Goal: Task Accomplishment & Management: Manage account settings

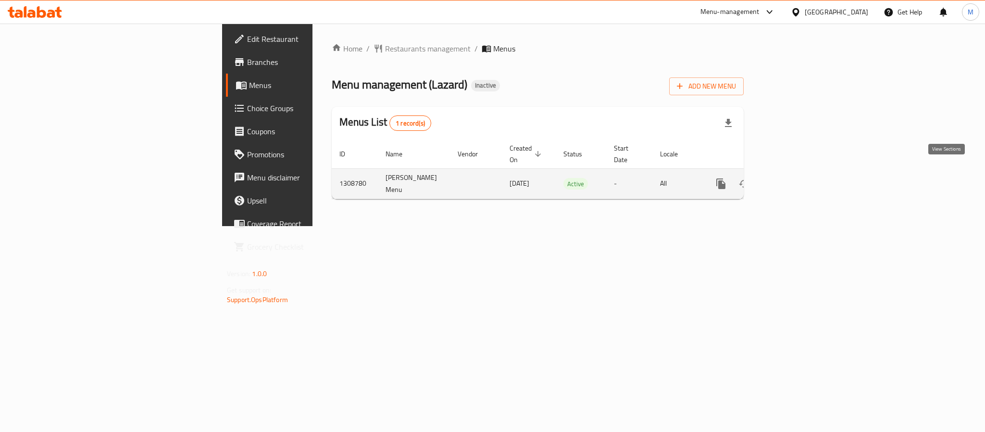
click at [796, 178] on icon "enhanced table" at bounding box center [790, 184] width 12 height 12
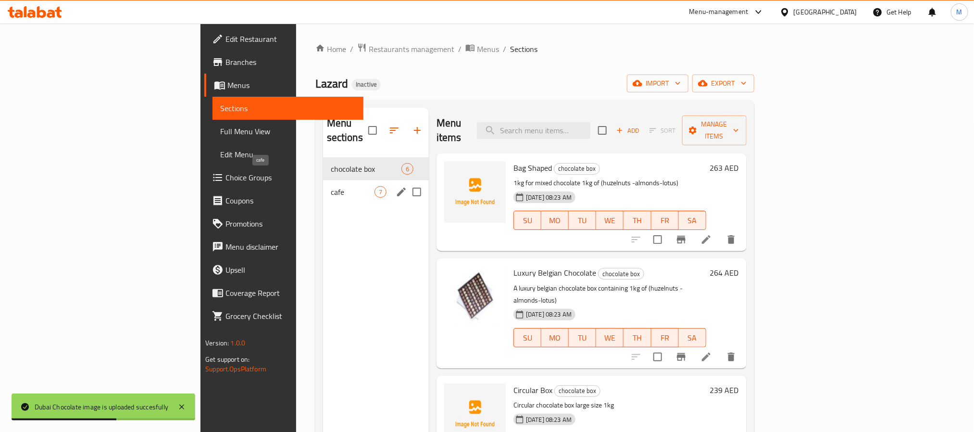
click at [331, 186] on span "cafe" at bounding box center [353, 192] width 44 height 12
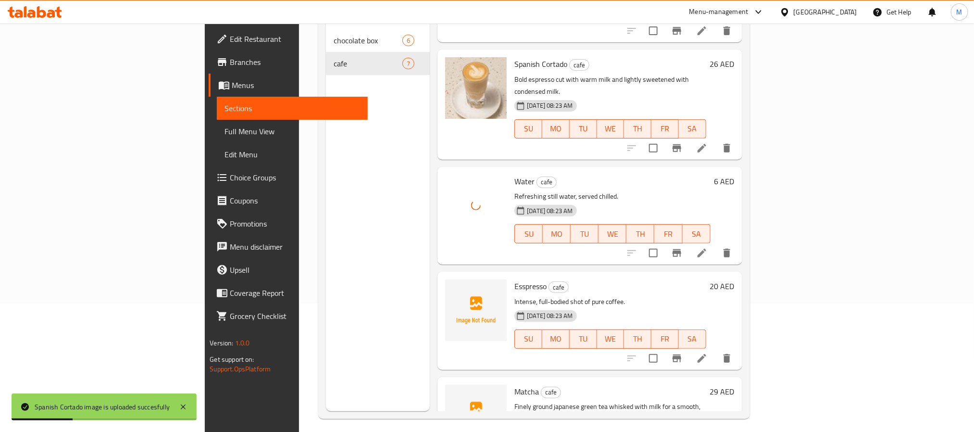
scroll to position [135, 0]
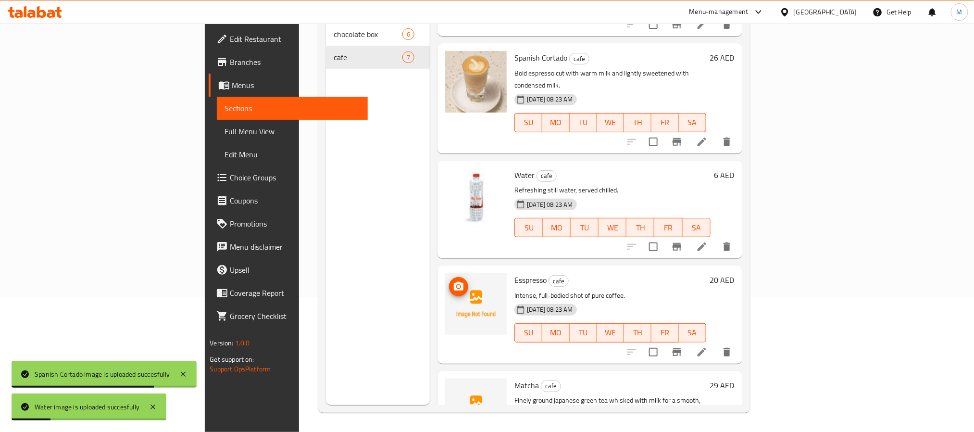
click at [445, 273] on img at bounding box center [476, 304] width 62 height 62
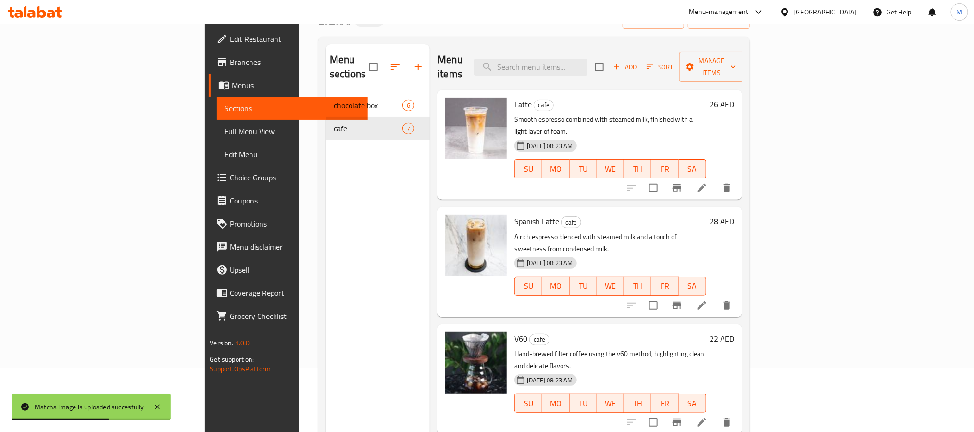
scroll to position [0, 0]
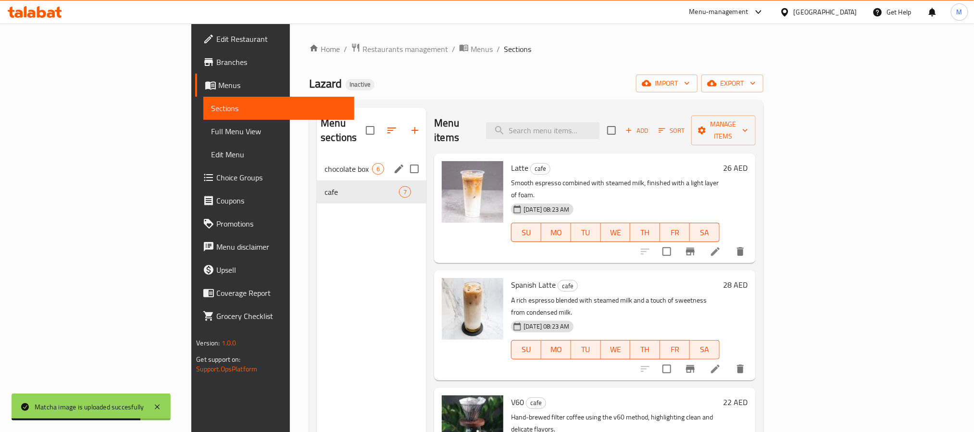
click at [324, 163] on span "chocolate box" at bounding box center [348, 169] width 48 height 12
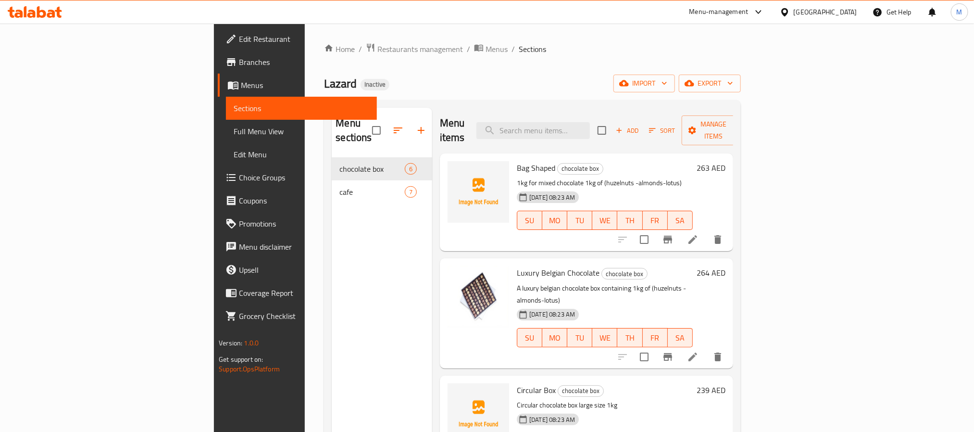
drag, startPoint x: 41, startPoint y: 137, endPoint x: 137, endPoint y: 131, distance: 96.3
click at [234, 137] on span "Full Menu View" at bounding box center [301, 131] width 135 height 12
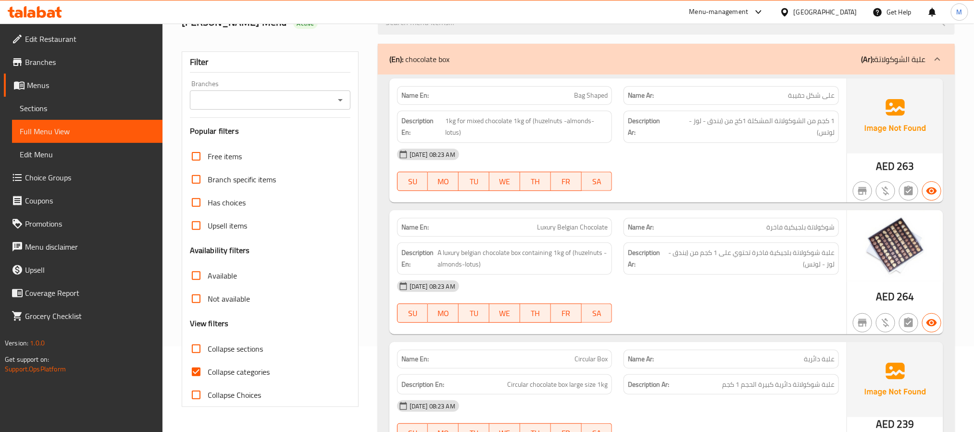
scroll to position [216, 0]
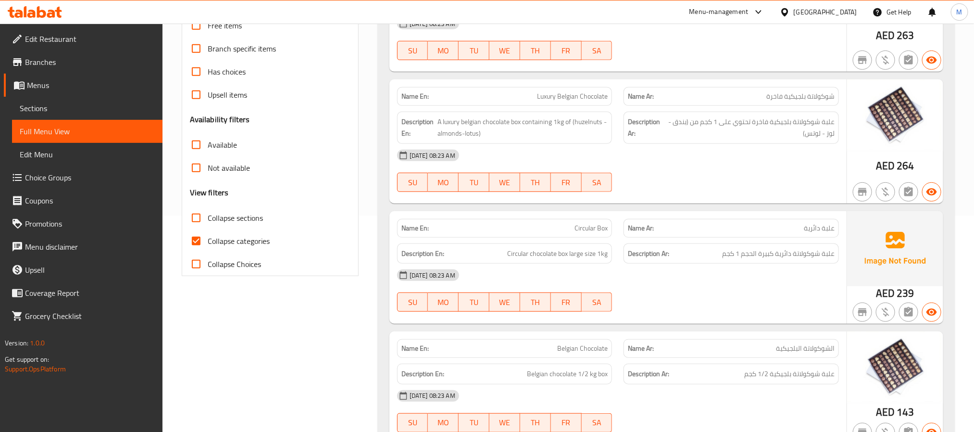
click at [238, 237] on span "Collapse categories" at bounding box center [239, 241] width 62 height 12
click at [208, 237] on input "Collapse categories" at bounding box center [196, 240] width 23 height 23
checkbox input "false"
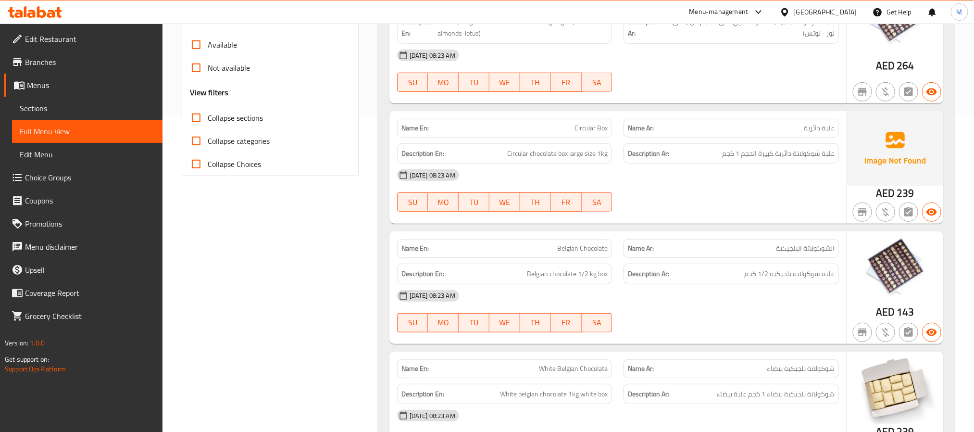
scroll to position [0, 0]
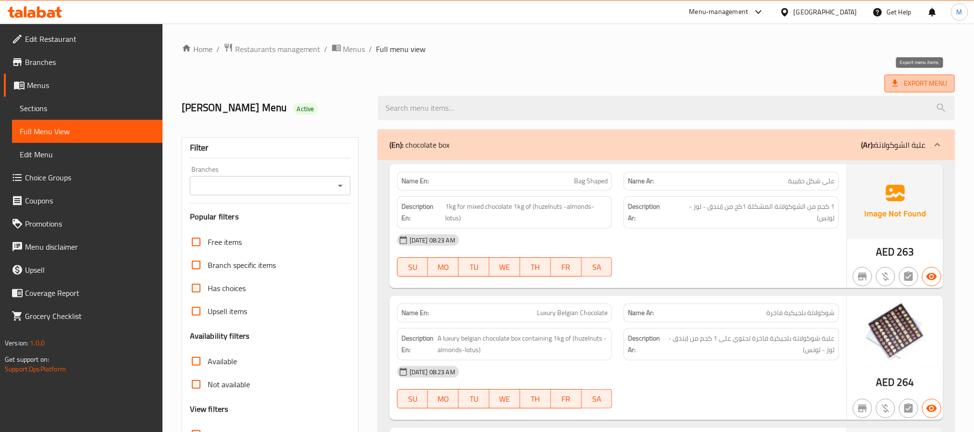
click at [922, 75] on span "Export Menu" at bounding box center [919, 84] width 70 height 18
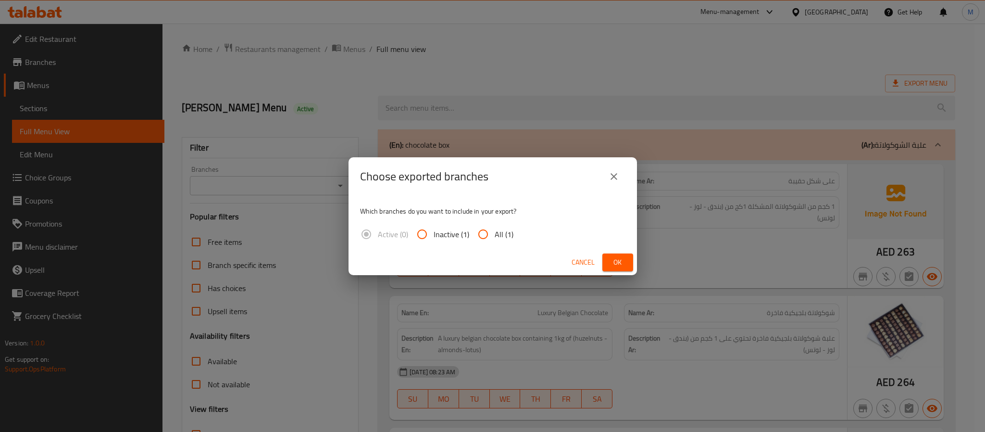
click at [486, 237] on input "All (1)" at bounding box center [483, 234] width 23 height 23
radio input "true"
drag, startPoint x: 625, startPoint y: 264, endPoint x: 609, endPoint y: 256, distance: 18.5
click at [624, 264] on span "Ok" at bounding box center [617, 262] width 15 height 12
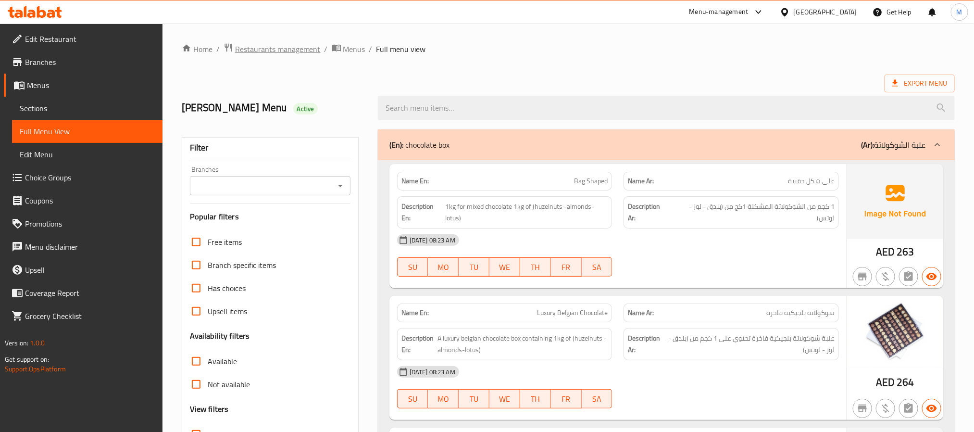
click at [296, 45] on span "Restaurants management" at bounding box center [278, 49] width 86 height 12
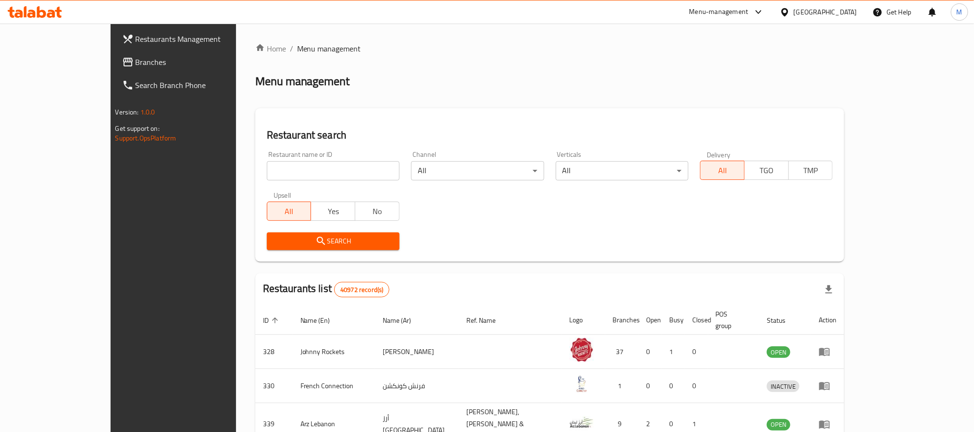
click at [114, 70] on link "Branches" at bounding box center [193, 61] width 159 height 23
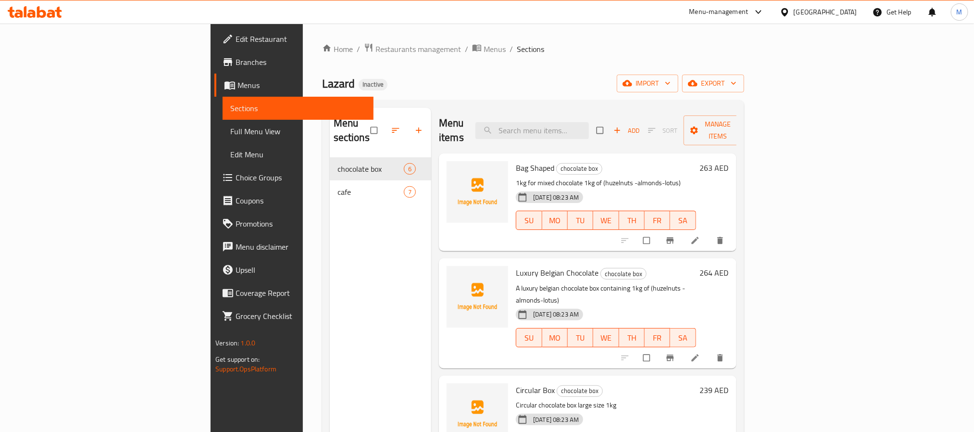
click at [230, 130] on span "Full Menu View" at bounding box center [297, 131] width 135 height 12
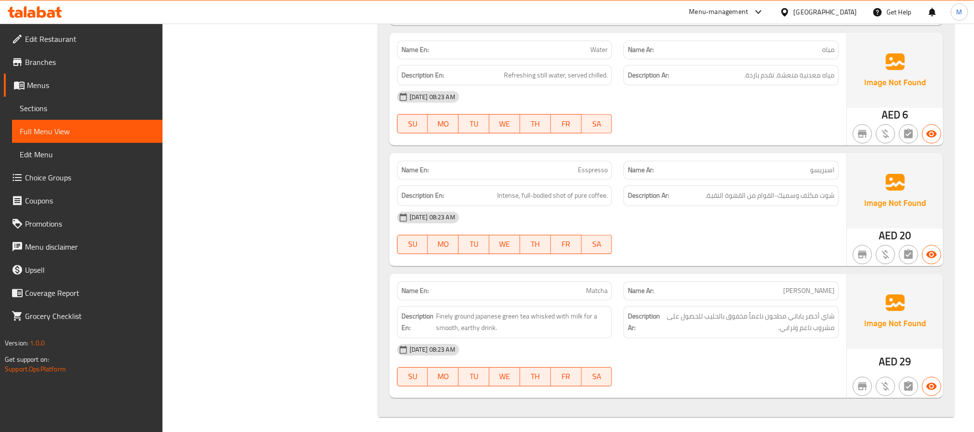
scroll to position [1481, 0]
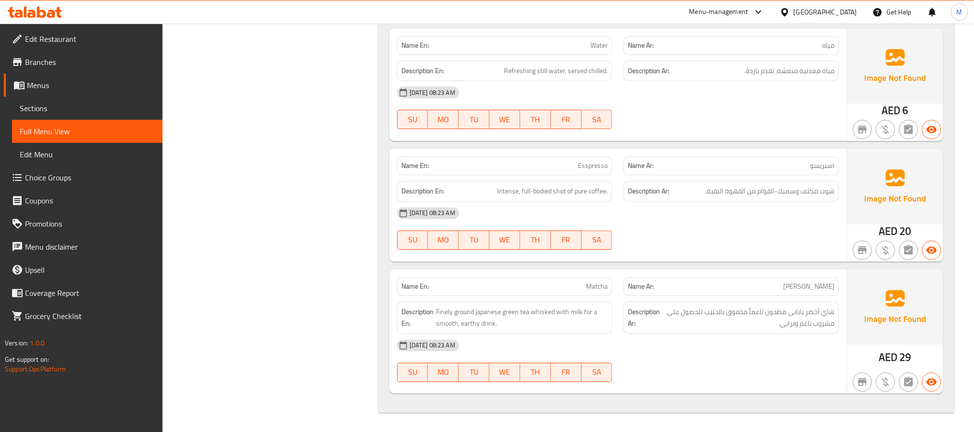
click at [739, 231] on div "29-08-2025 08:23 AM SU MO TU WE TH FR SA" at bounding box center [617, 228] width 453 height 54
click at [20, 106] on span "Sections" at bounding box center [87, 108] width 135 height 12
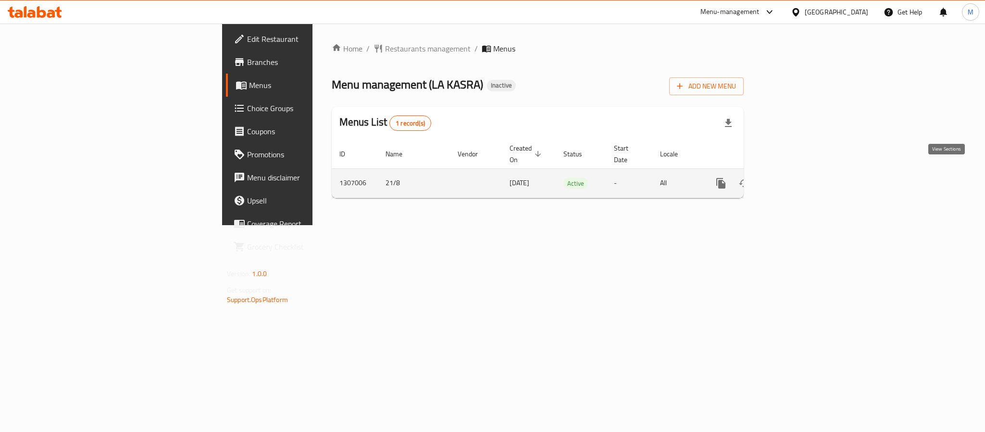
click at [796, 177] on icon "enhanced table" at bounding box center [790, 183] width 12 height 12
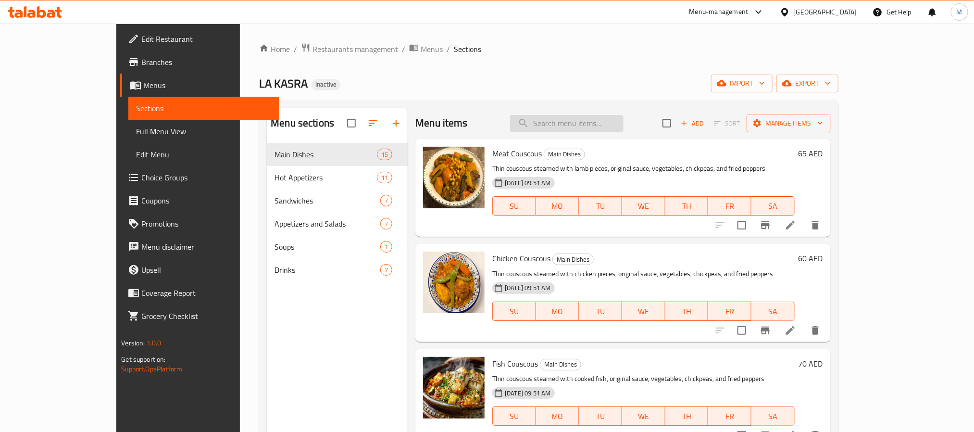
click at [602, 128] on input "search" at bounding box center [566, 123] width 113 height 17
paste input "Escalope Eja"
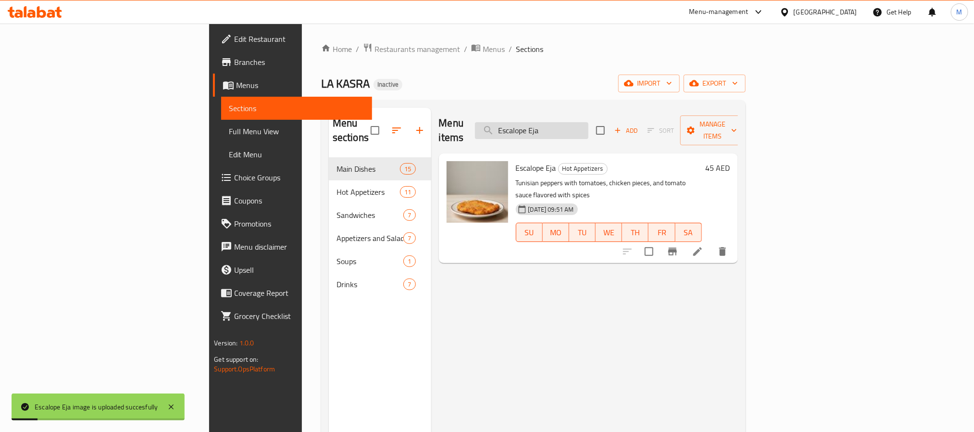
click at [576, 127] on input "Escalope Eja" at bounding box center [531, 130] width 113 height 17
paste input "Koftaji Plate"
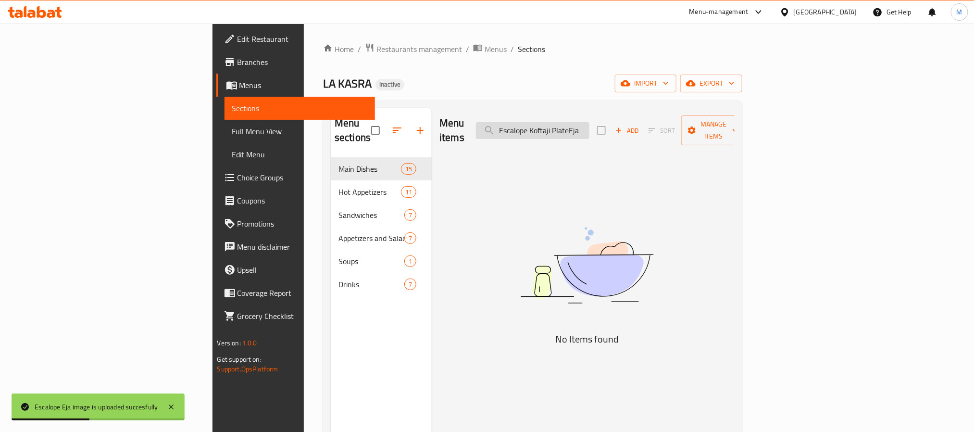
click at [589, 123] on input "Escalope Koftaji PlateEja" at bounding box center [532, 130] width 113 height 17
paste input "search"
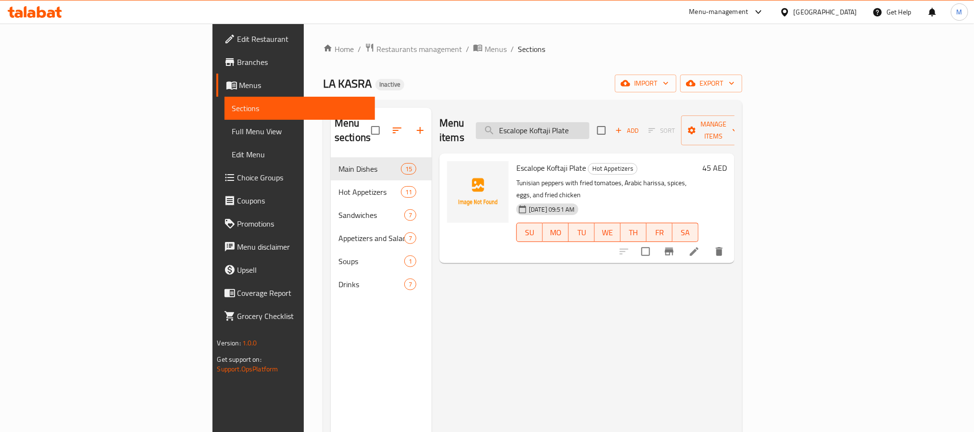
click at [589, 127] on input "Escalope Koftaji Plate" at bounding box center [532, 130] width 113 height 17
paste input "Kaftaji Merqaz"
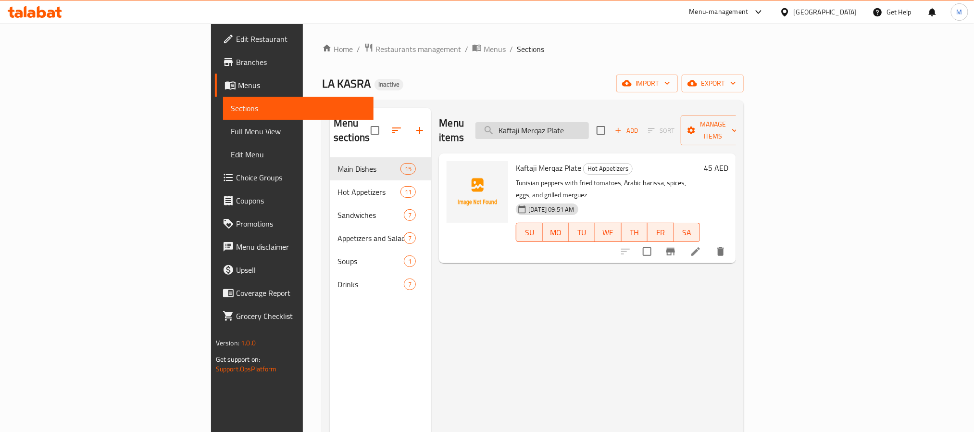
click at [589, 126] on input "Kaftaji Merqaz Plate" at bounding box center [531, 130] width 113 height 17
paste input "Liver Kamounia"
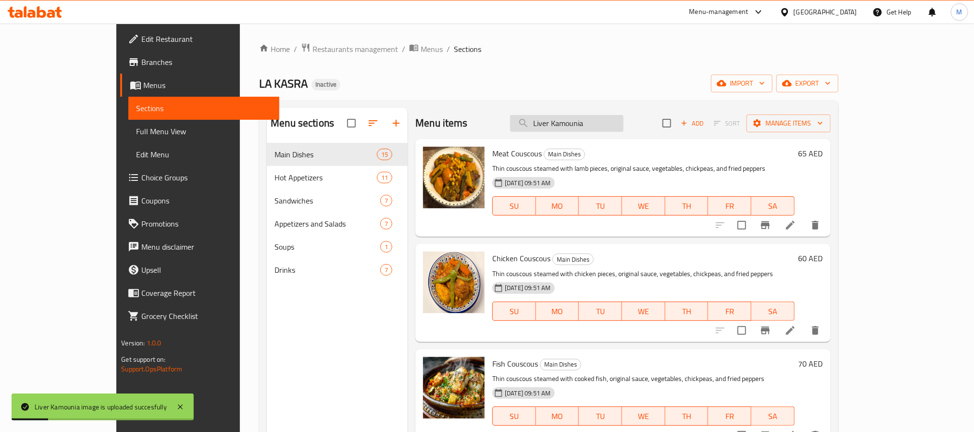
click at [610, 124] on input "Liver Kamounia" at bounding box center [566, 123] width 113 height 17
paste input "Merguez Ej"
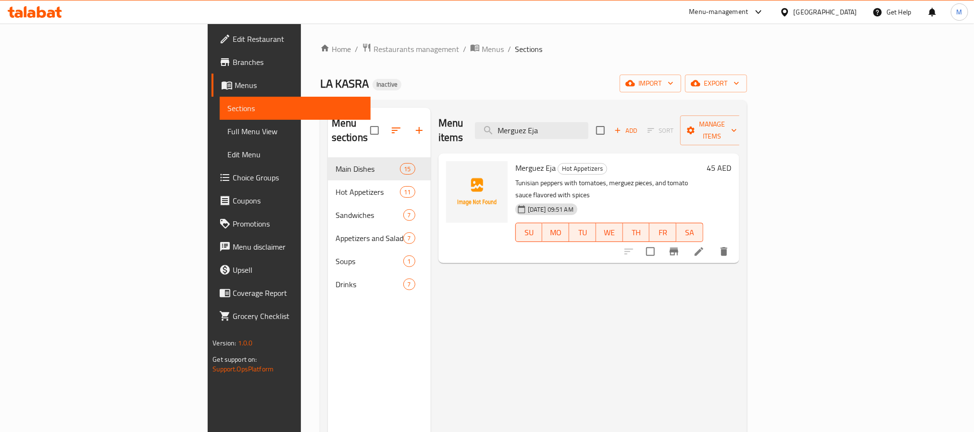
type input "Merguez Eja"
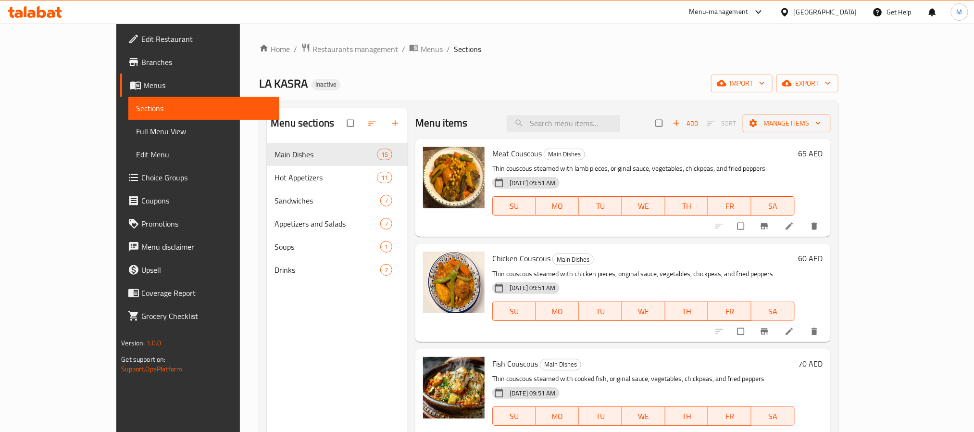
click at [604, 135] on div "Menu items Add Sort Manage items" at bounding box center [622, 123] width 415 height 31
click at [605, 130] on input "search" at bounding box center [563, 123] width 113 height 17
paste input "Merguez Eja"
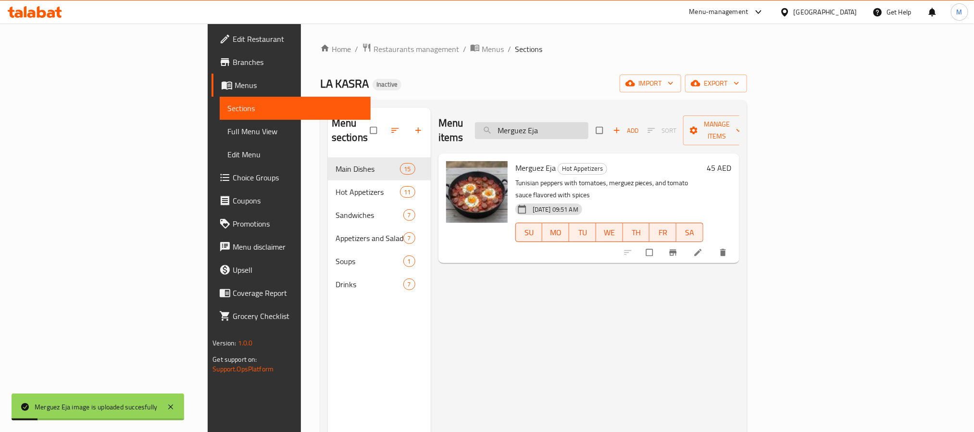
click at [588, 131] on input "Merguez Eja" at bounding box center [531, 130] width 113 height 17
click at [588, 124] on input "Merguez Eja" at bounding box center [531, 130] width 113 height 17
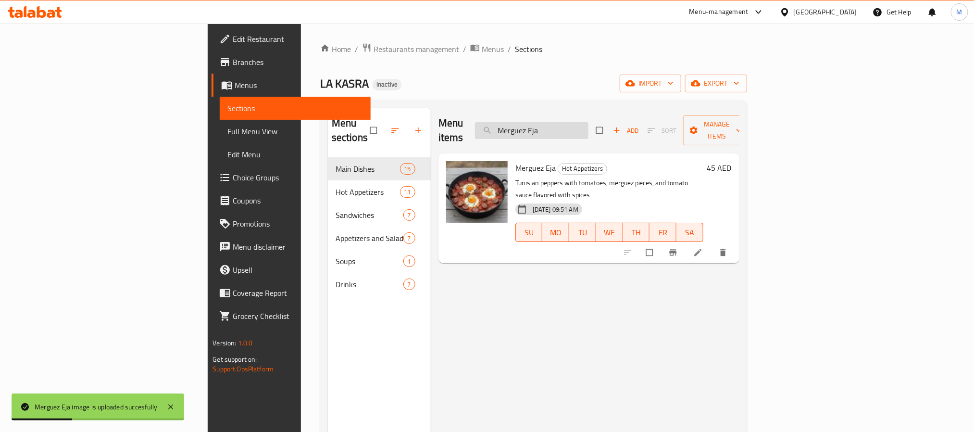
click at [588, 124] on input "Merguez Eja" at bounding box center [531, 130] width 113 height 17
click at [585, 122] on input "Merguez Eja" at bounding box center [531, 130] width 113 height 17
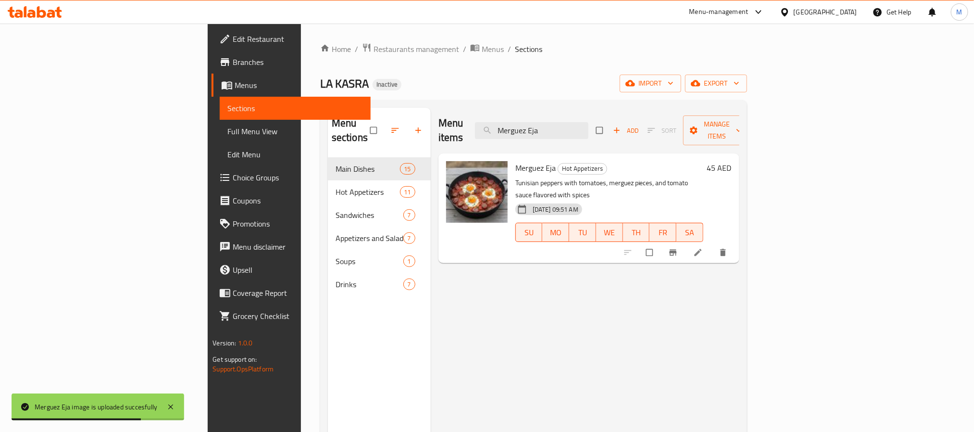
click at [724, 364] on div "Menu items Merguez Eja Add Sort Manage items Merguez Eja Hot Appetizers Tunisia…" at bounding box center [585, 324] width 309 height 432
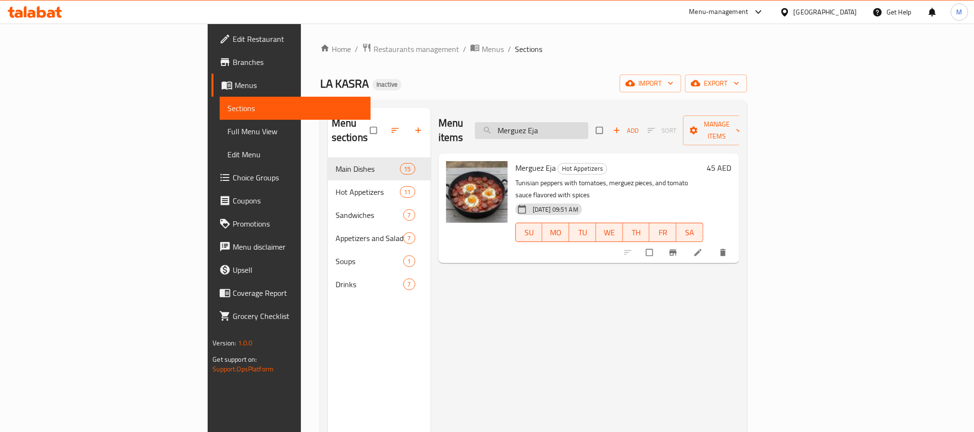
click at [588, 122] on input "Merguez Eja" at bounding box center [531, 130] width 113 height 17
paste input "Octopus Kamounia2"
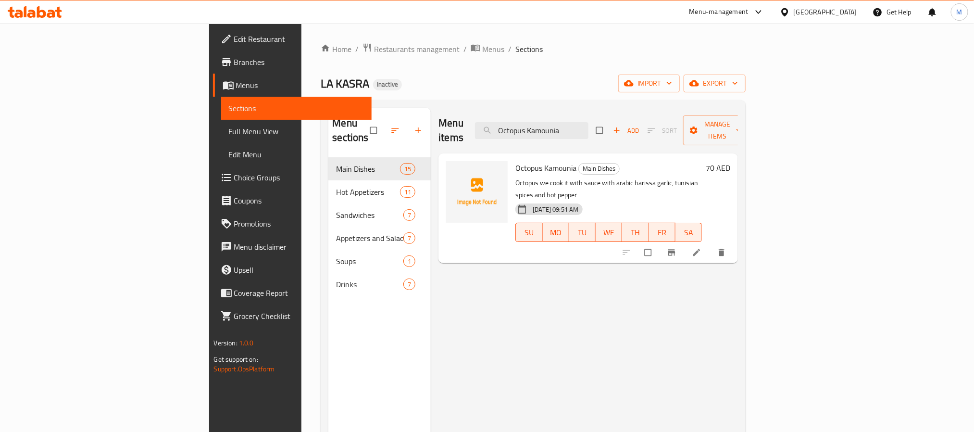
type input "Octopus Kamounia"
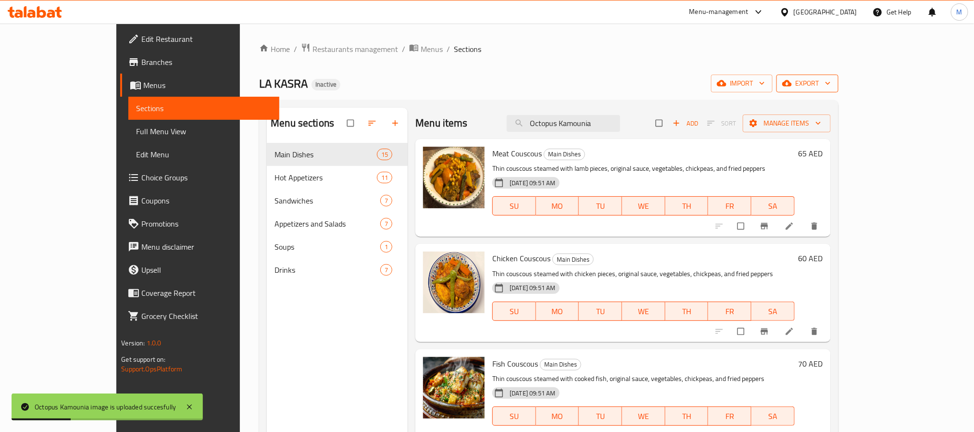
click at [831, 81] on span "export" at bounding box center [807, 83] width 47 height 12
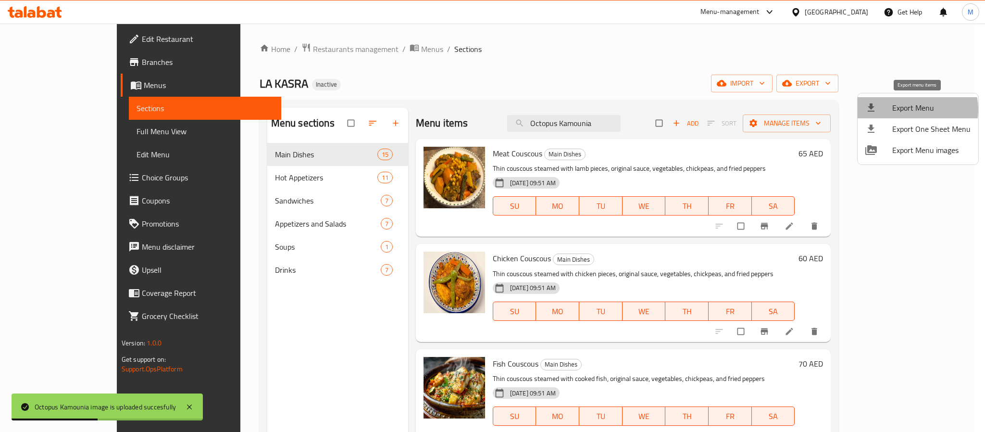
click at [913, 110] on span "Export Menu" at bounding box center [931, 108] width 78 height 12
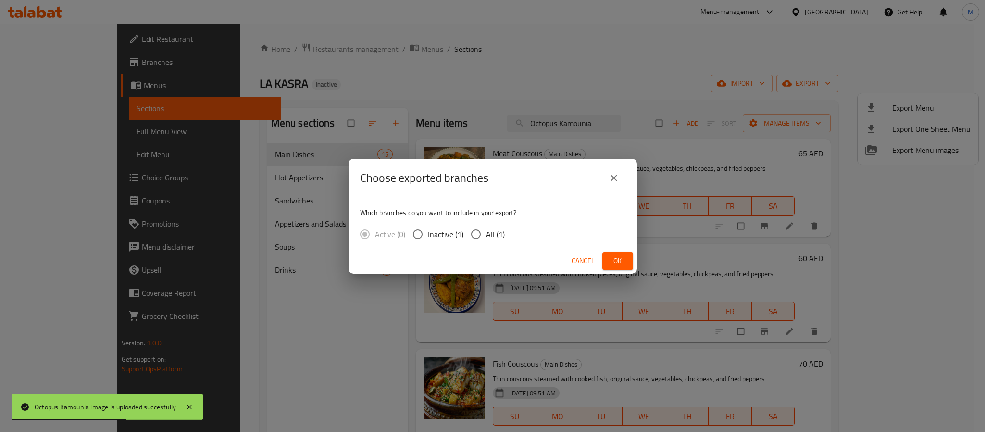
click at [492, 238] on span "All (1)" at bounding box center [495, 234] width 19 height 12
click at [486, 238] on input "All (1)" at bounding box center [476, 234] width 20 height 20
radio input "true"
click at [616, 262] on span "Ok" at bounding box center [617, 261] width 15 height 12
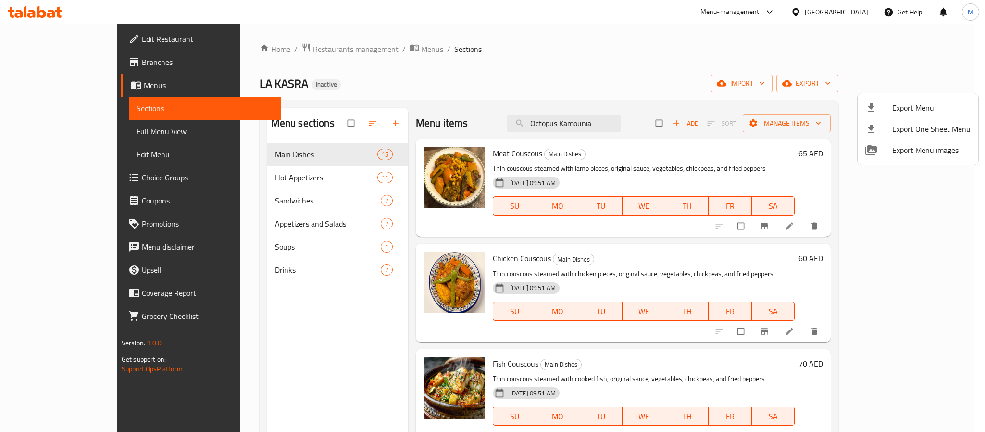
click at [272, 52] on div at bounding box center [492, 216] width 985 height 432
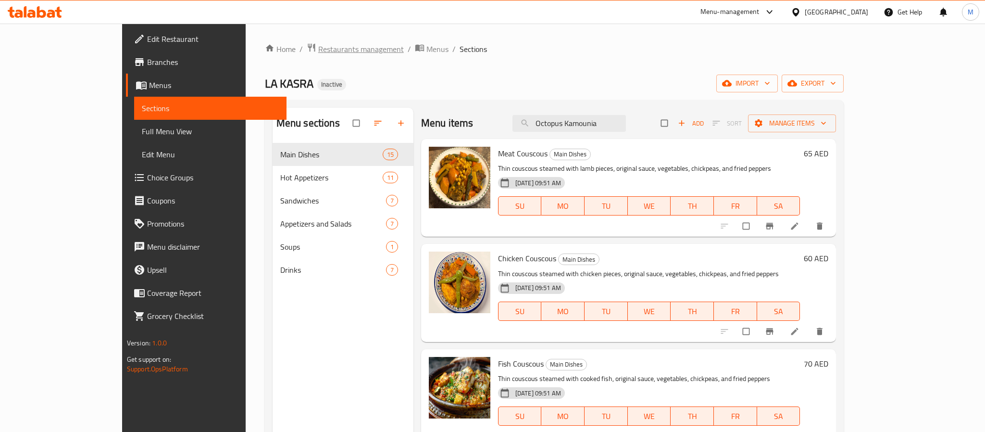
click at [318, 52] on span "Restaurants management" at bounding box center [361, 49] width 86 height 12
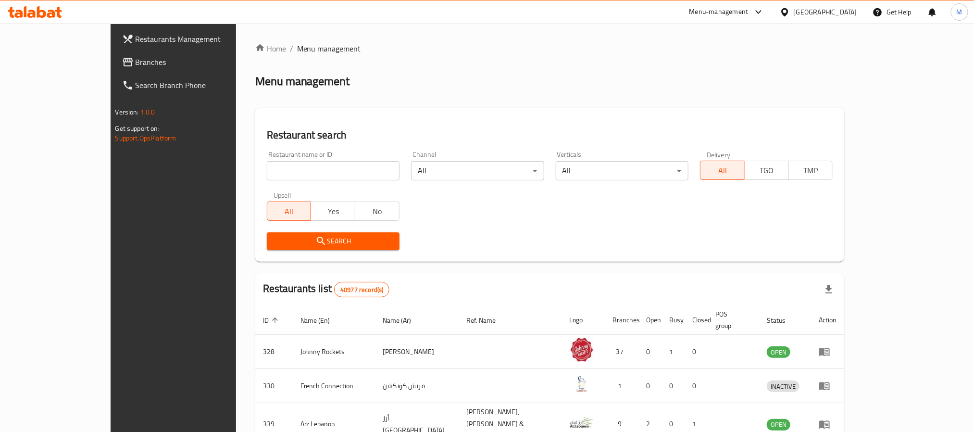
click at [136, 58] on span "Branches" at bounding box center [201, 62] width 130 height 12
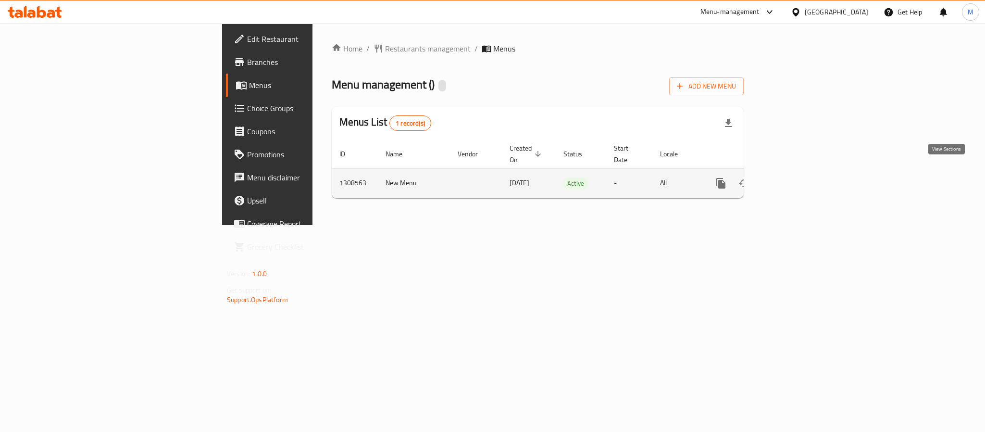
click at [795, 179] on icon "enhanced table" at bounding box center [790, 183] width 9 height 9
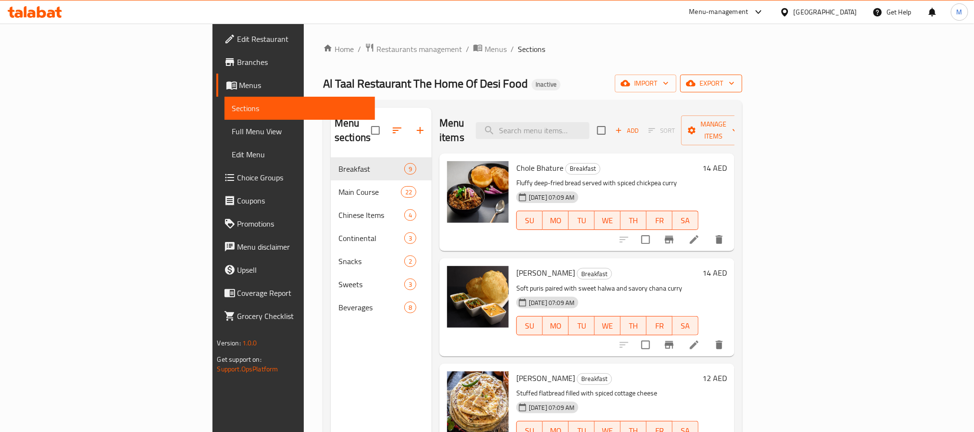
click at [736, 78] on icon "button" at bounding box center [732, 83] width 10 height 10
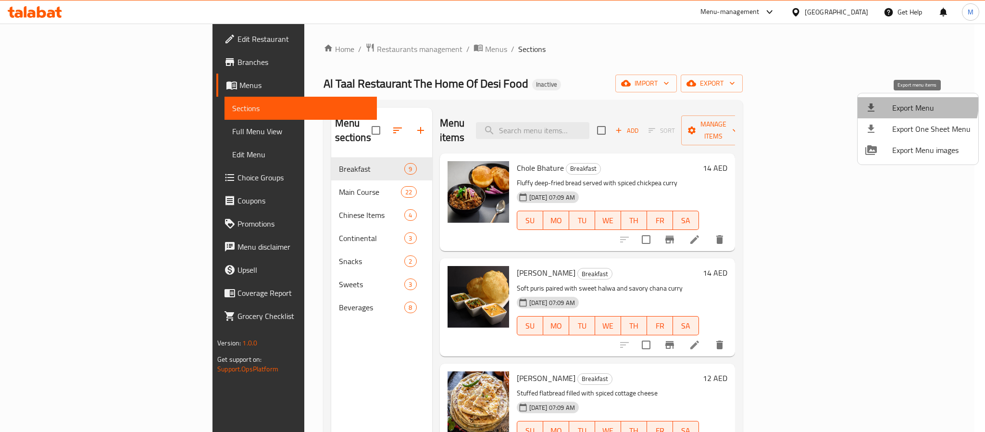
click at [913, 103] on span "Export Menu" at bounding box center [931, 108] width 78 height 12
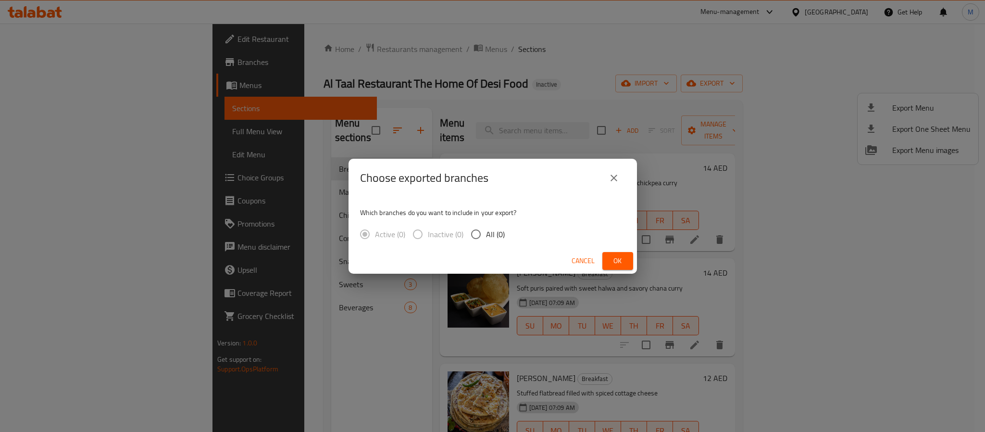
click at [485, 239] on input "All (0)" at bounding box center [476, 234] width 20 height 20
radio input "true"
click at [608, 260] on button "Ok" at bounding box center [617, 261] width 31 height 18
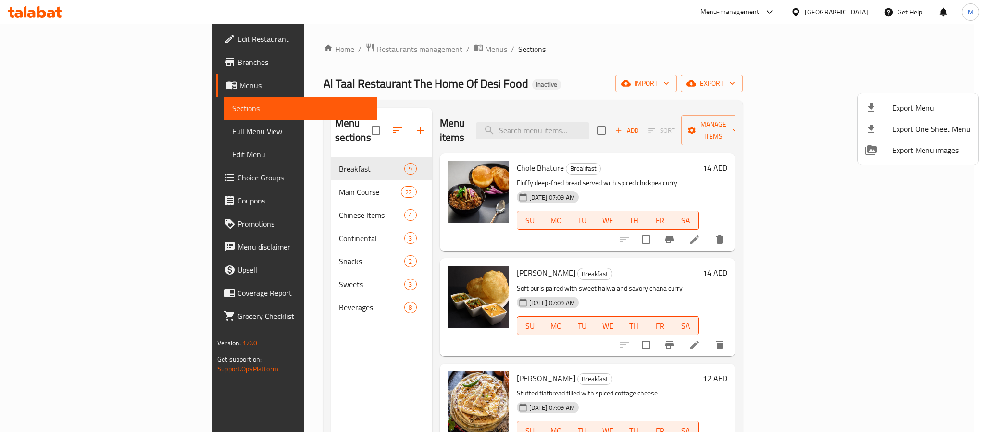
click at [287, 44] on div at bounding box center [492, 216] width 985 height 432
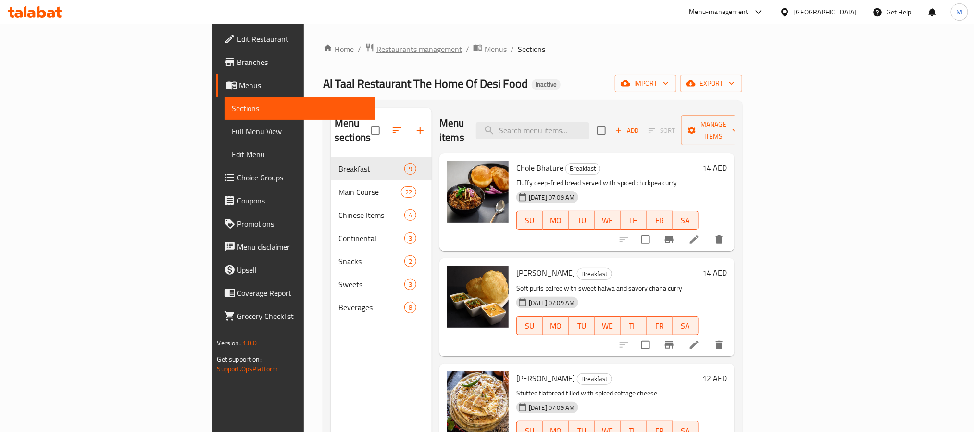
click at [376, 44] on span "Restaurants management" at bounding box center [419, 49] width 86 height 12
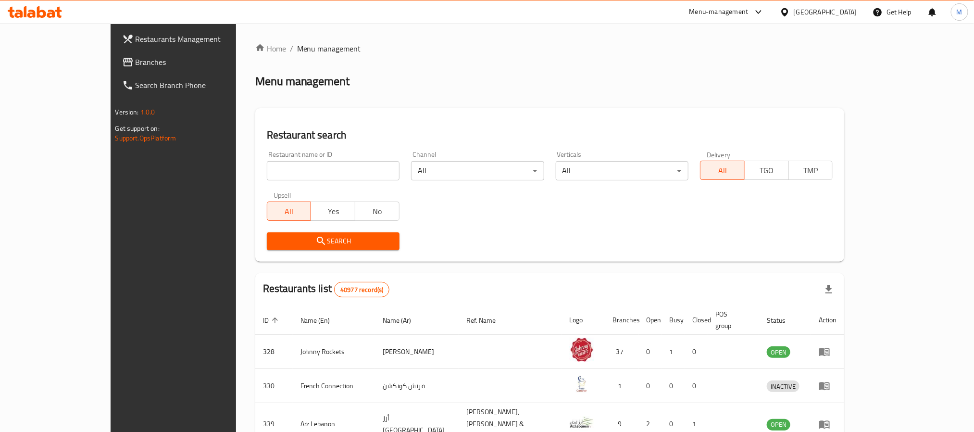
click at [136, 68] on span "Branches" at bounding box center [201, 62] width 130 height 12
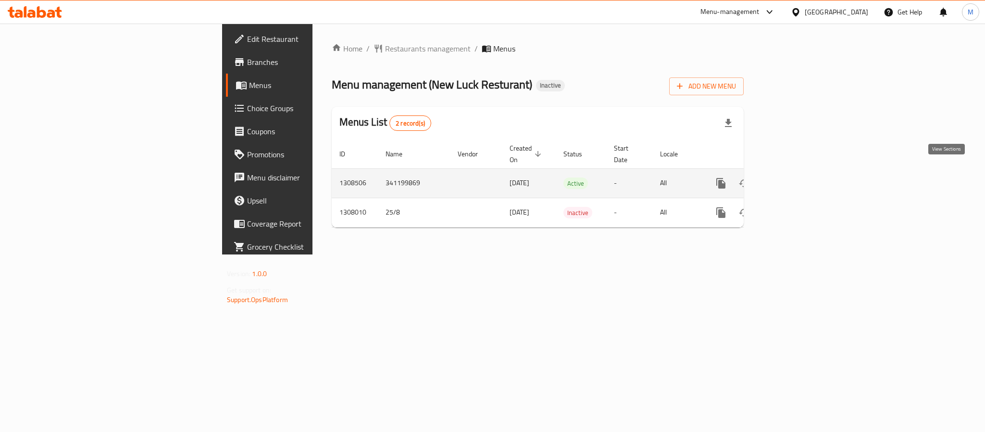
click at [796, 177] on icon "enhanced table" at bounding box center [790, 183] width 12 height 12
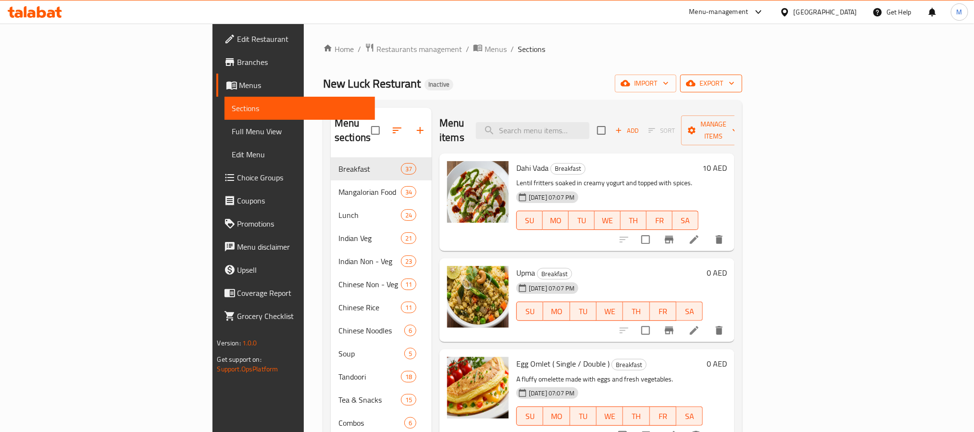
click at [734, 84] on span "export" at bounding box center [711, 83] width 47 height 12
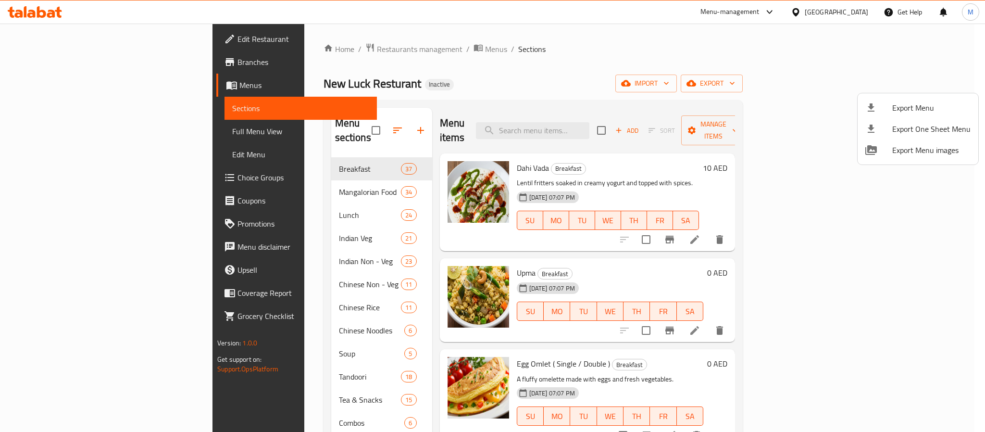
click at [898, 96] on ul "Export Menu Export One Sheet Menu Export Menu images" at bounding box center [918, 128] width 121 height 71
click at [873, 116] on li "Export Menu" at bounding box center [918, 107] width 121 height 21
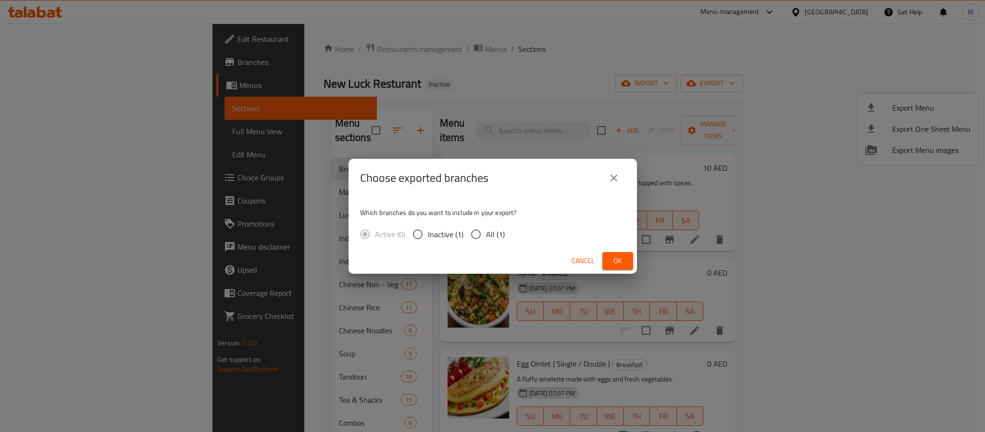
click at [476, 236] on input "All (1)" at bounding box center [476, 234] width 20 height 20
radio input "true"
click at [621, 252] on button "Ok" at bounding box center [617, 261] width 31 height 18
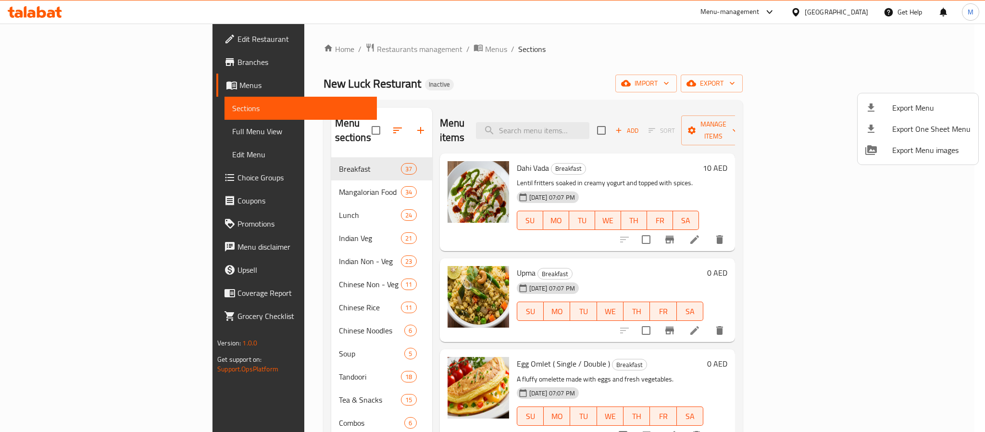
click at [301, 46] on div at bounding box center [492, 216] width 985 height 432
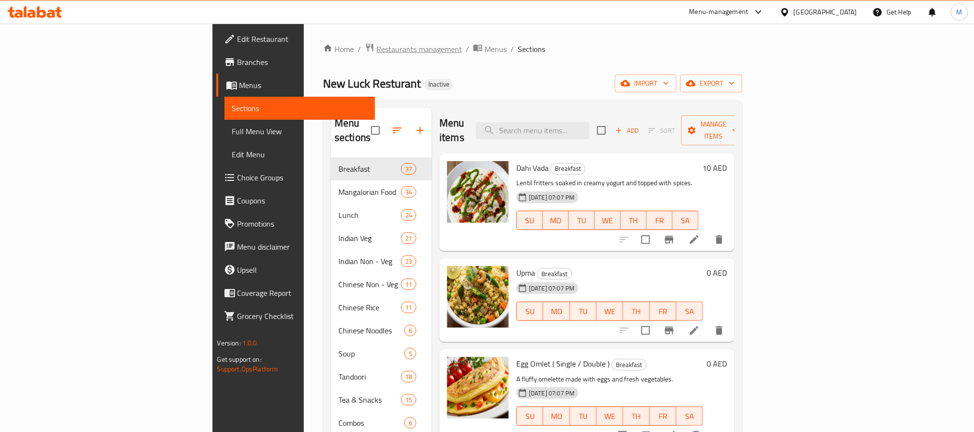
click at [365, 48] on icon "breadcrumb" at bounding box center [370, 48] width 10 height 10
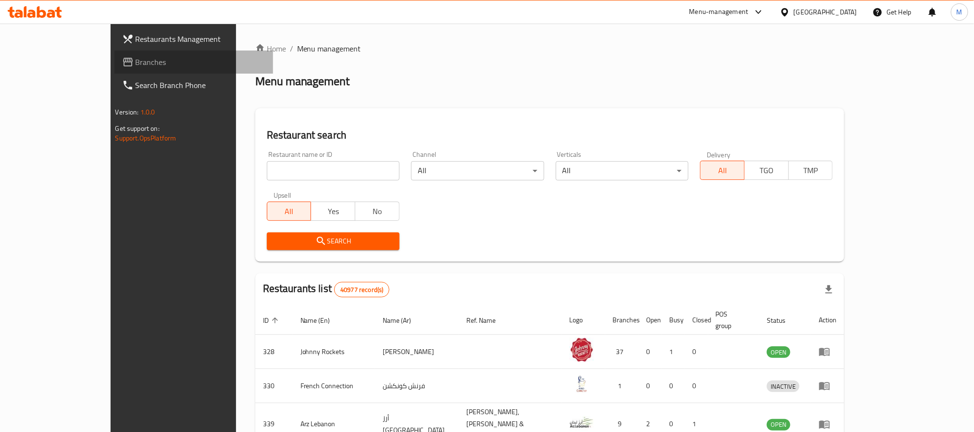
click at [114, 69] on link "Branches" at bounding box center [193, 61] width 159 height 23
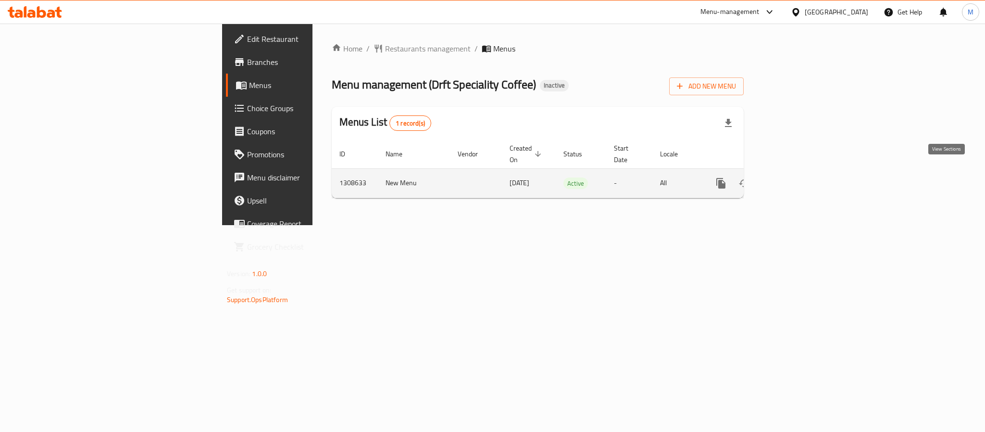
click at [796, 177] on icon "enhanced table" at bounding box center [790, 183] width 12 height 12
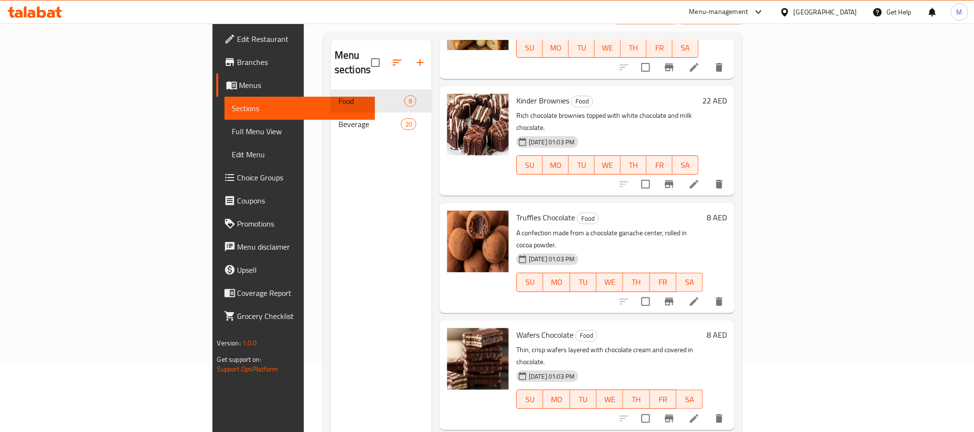
scroll to position [135, 0]
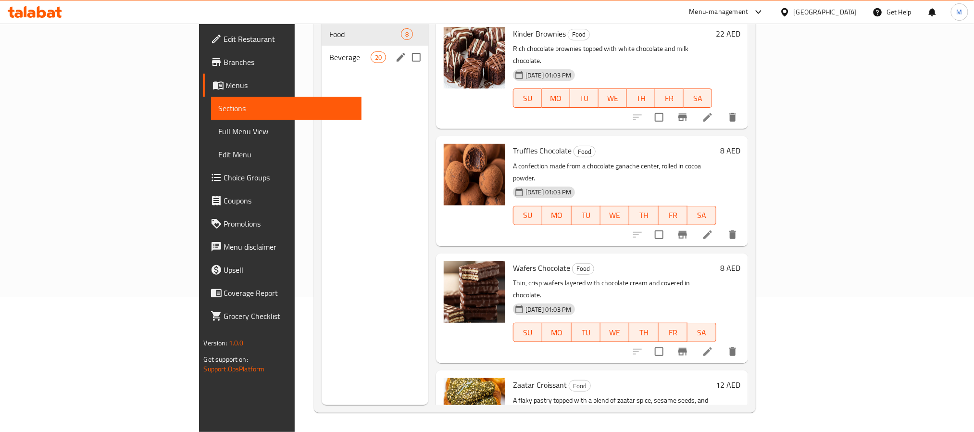
click at [329, 51] on span "Beverage" at bounding box center [349, 57] width 41 height 12
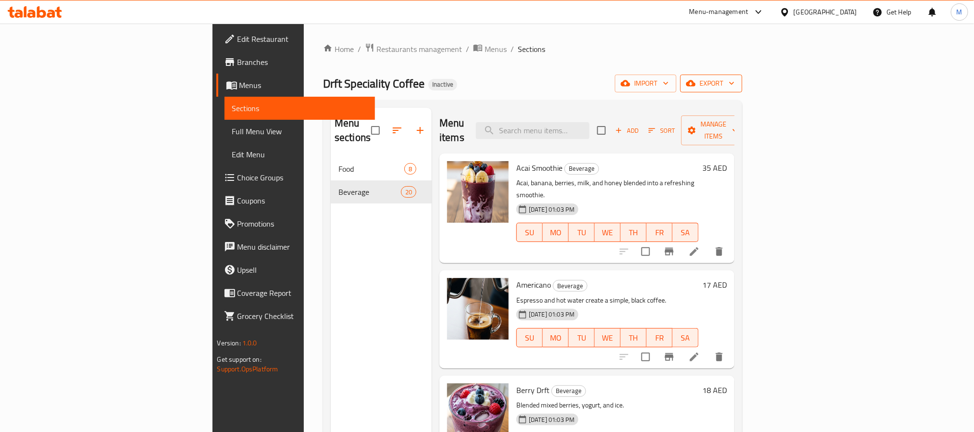
click at [734, 78] on span "export" at bounding box center [711, 83] width 47 height 12
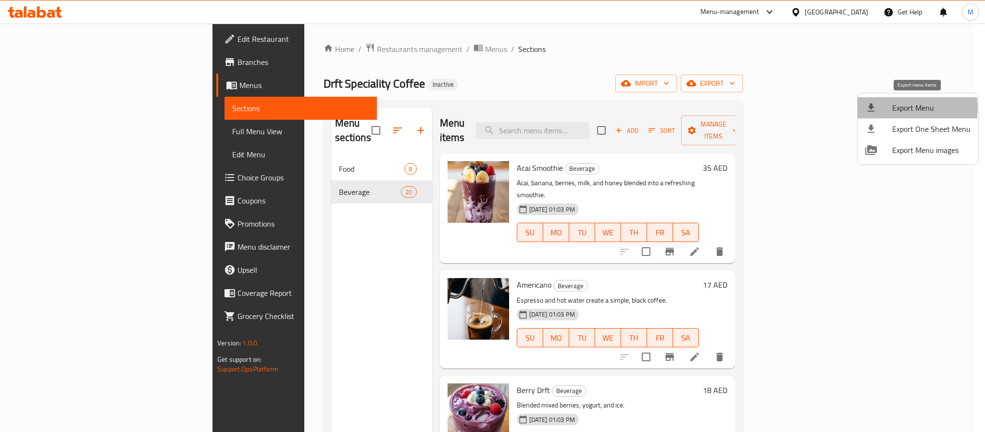
click at [900, 107] on span "Export Menu" at bounding box center [931, 108] width 78 height 12
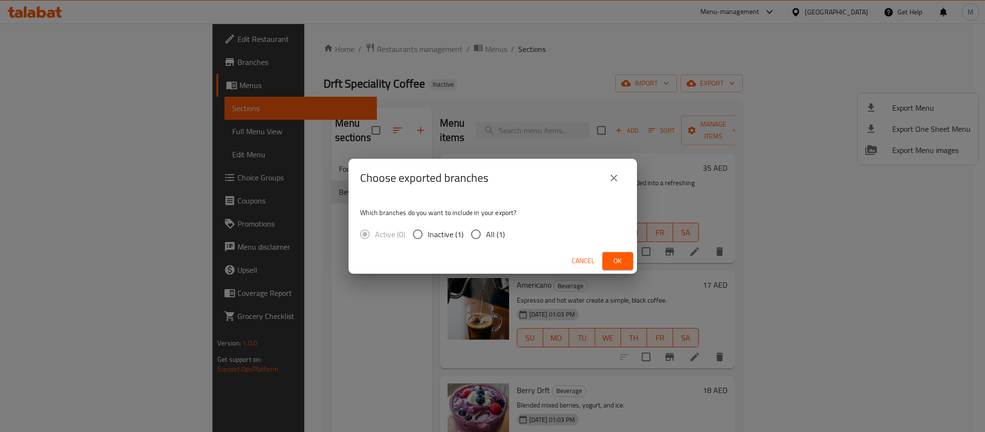
click at [488, 228] on span "All (1)" at bounding box center [495, 234] width 19 height 12
click at [486, 227] on input "All (1)" at bounding box center [476, 234] width 20 height 20
radio input "true"
click at [606, 254] on button "Ok" at bounding box center [617, 261] width 31 height 18
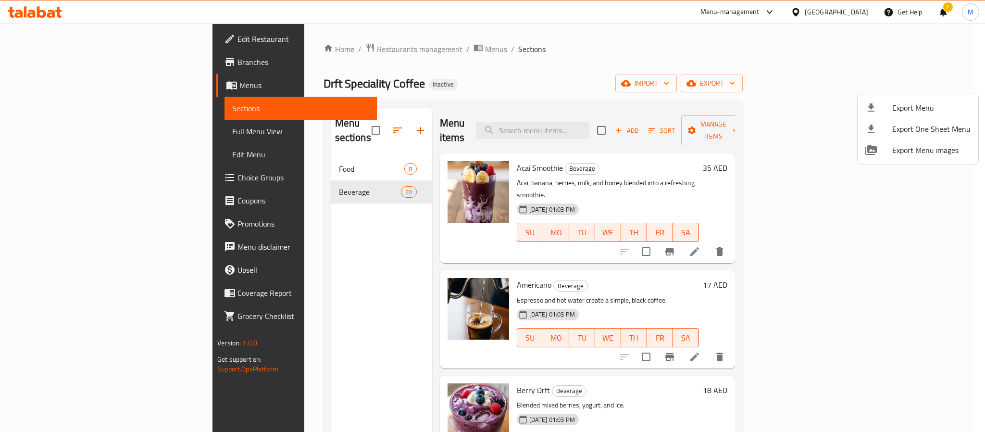
click at [808, 9] on div at bounding box center [492, 216] width 985 height 432
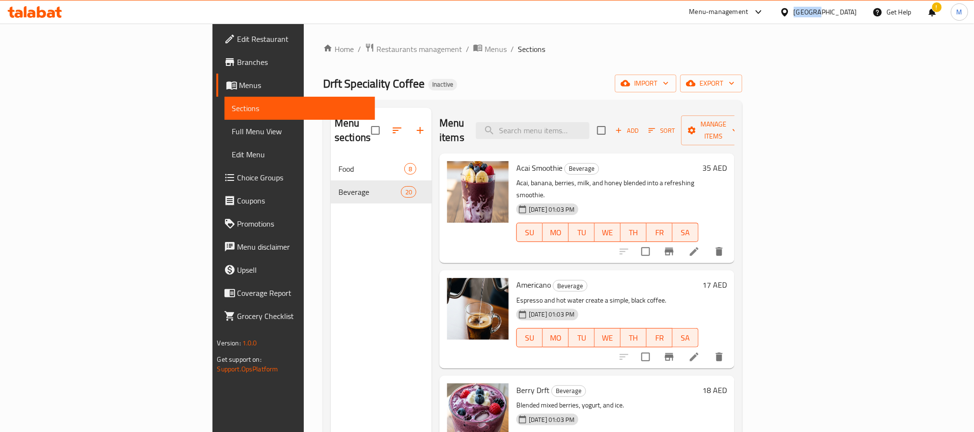
click at [808, 9] on div "United Arab Emirates" at bounding box center [825, 12] width 63 height 11
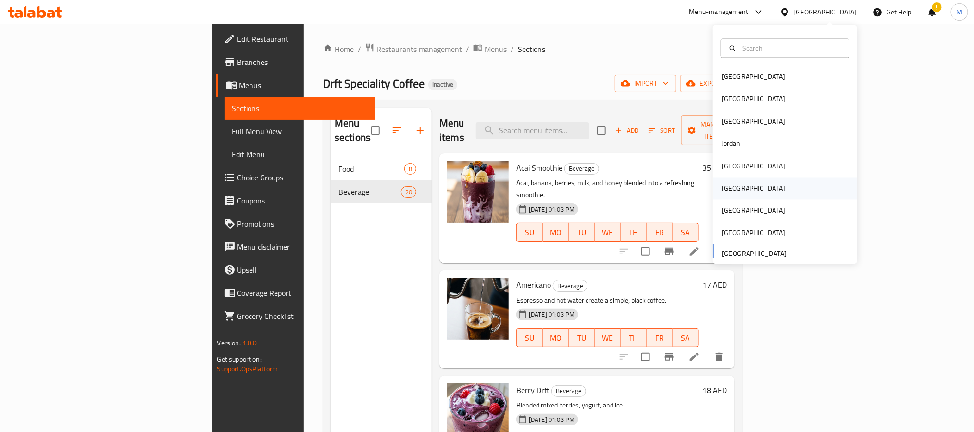
click at [743, 189] on div "[GEOGRAPHIC_DATA]" at bounding box center [785, 188] width 144 height 22
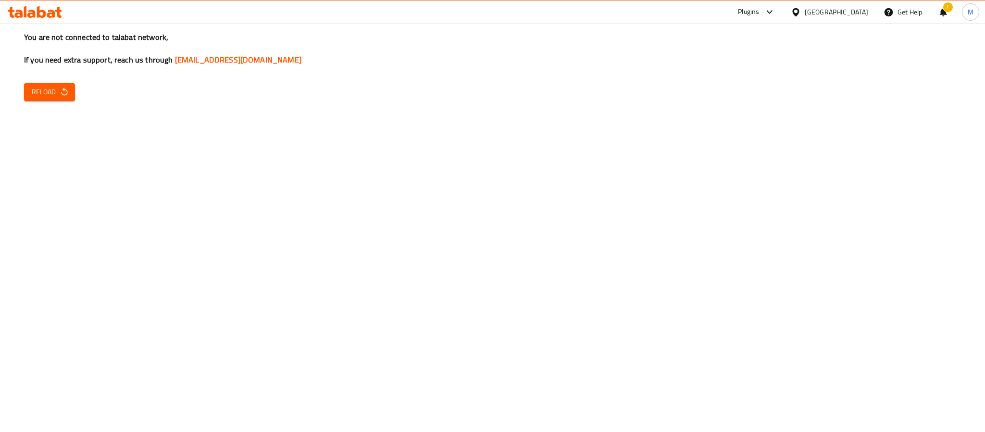
click at [64, 93] on icon "button" at bounding box center [65, 92] width 10 height 10
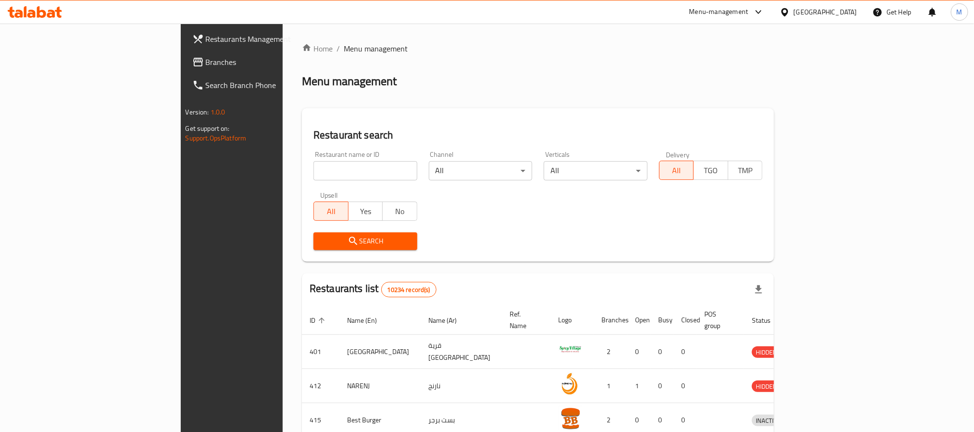
click at [206, 59] on span "Branches" at bounding box center [271, 62] width 130 height 12
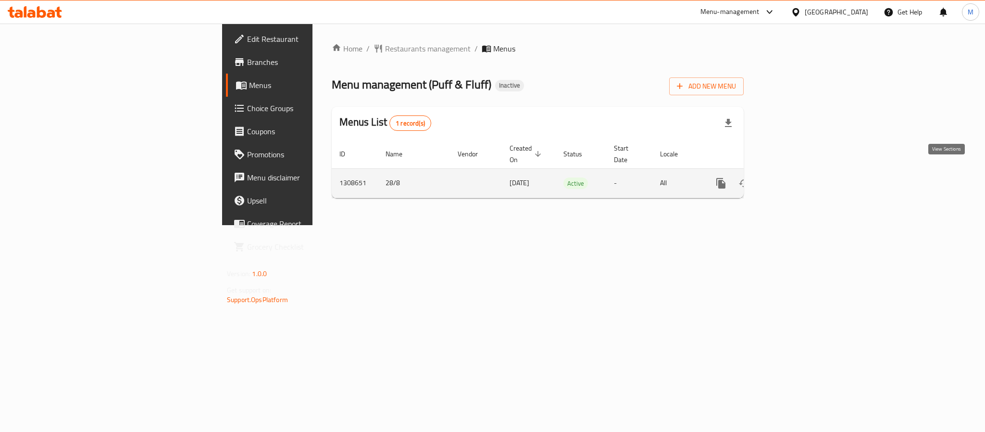
click at [802, 177] on link "enhanced table" at bounding box center [790, 183] width 23 height 23
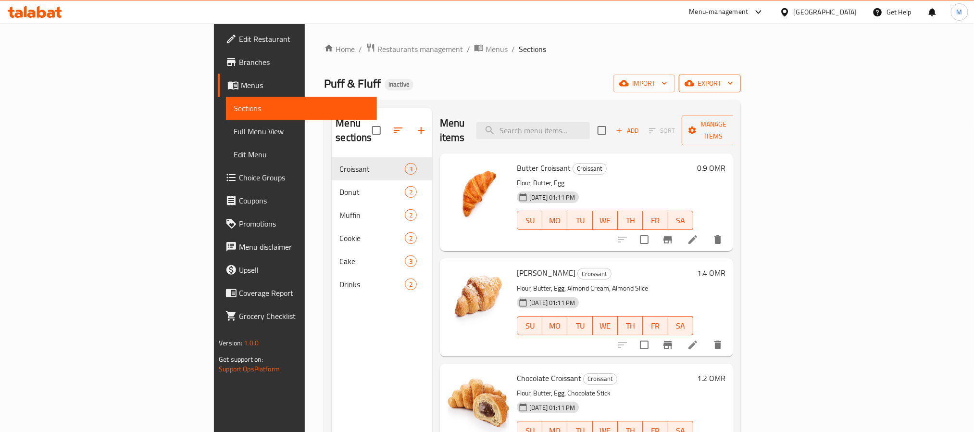
click at [735, 82] on icon "button" at bounding box center [730, 83] width 10 height 10
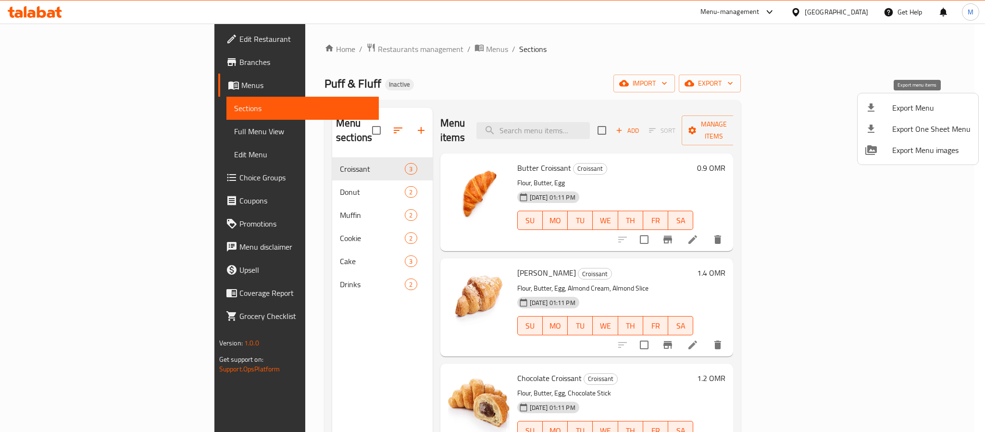
click at [916, 102] on span "Export Menu" at bounding box center [931, 108] width 78 height 12
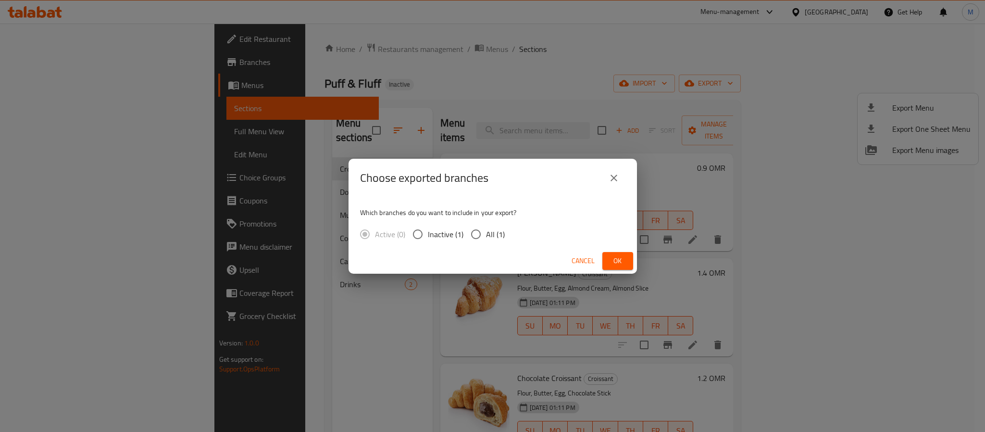
click at [496, 238] on span "All (1)" at bounding box center [495, 234] width 19 height 12
click at [486, 238] on input "All (1)" at bounding box center [476, 234] width 20 height 20
radio input "true"
click at [623, 256] on span "Ok" at bounding box center [617, 261] width 15 height 12
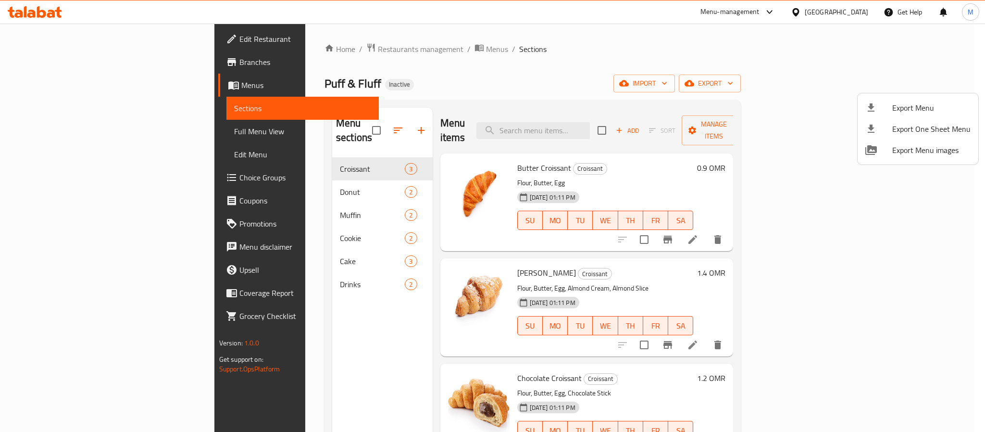
click at [858, 12] on div at bounding box center [492, 216] width 985 height 432
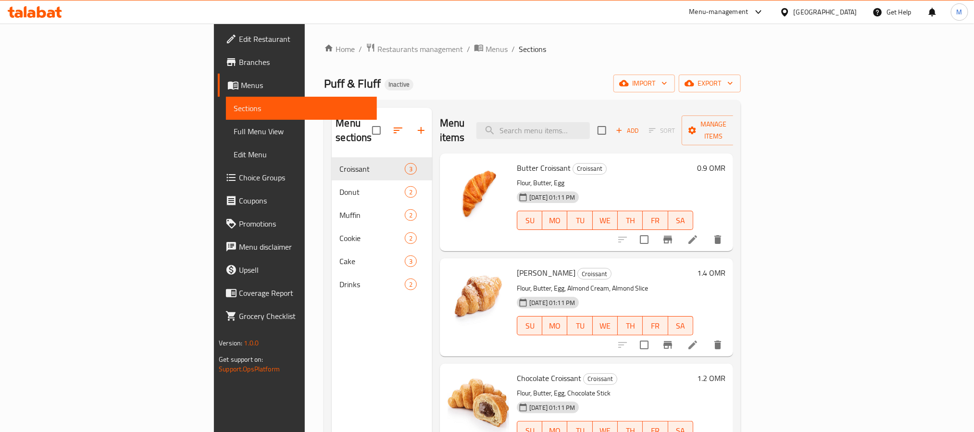
click at [841, 15] on div "[GEOGRAPHIC_DATA]" at bounding box center [825, 12] width 63 height 11
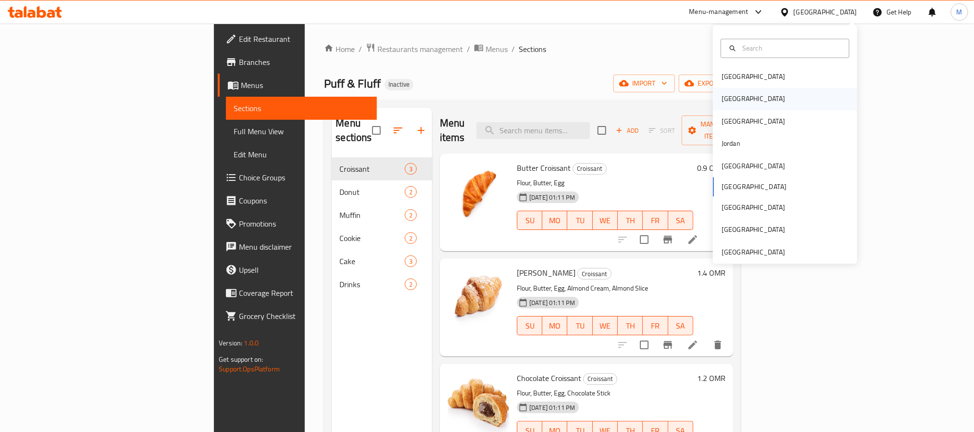
click at [734, 104] on div "[GEOGRAPHIC_DATA]" at bounding box center [753, 99] width 79 height 22
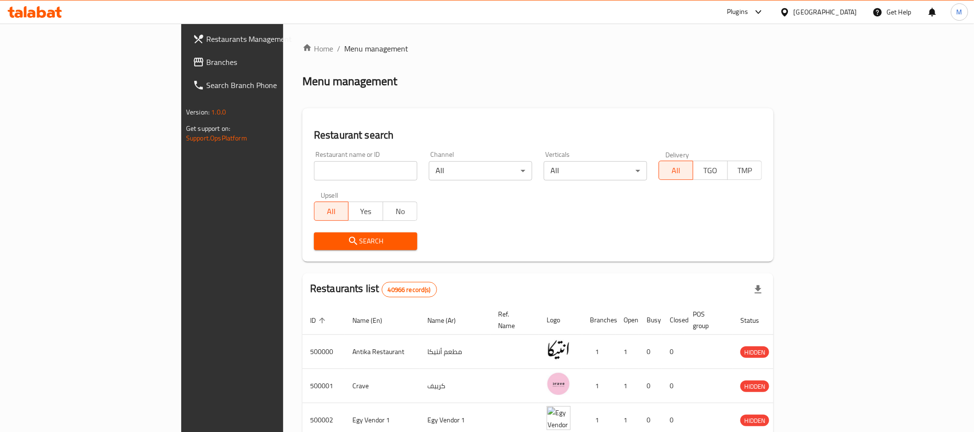
drag, startPoint x: 76, startPoint y: 64, endPoint x: 75, endPoint y: 29, distance: 35.1
click at [206, 64] on span "Branches" at bounding box center [271, 62] width 130 height 12
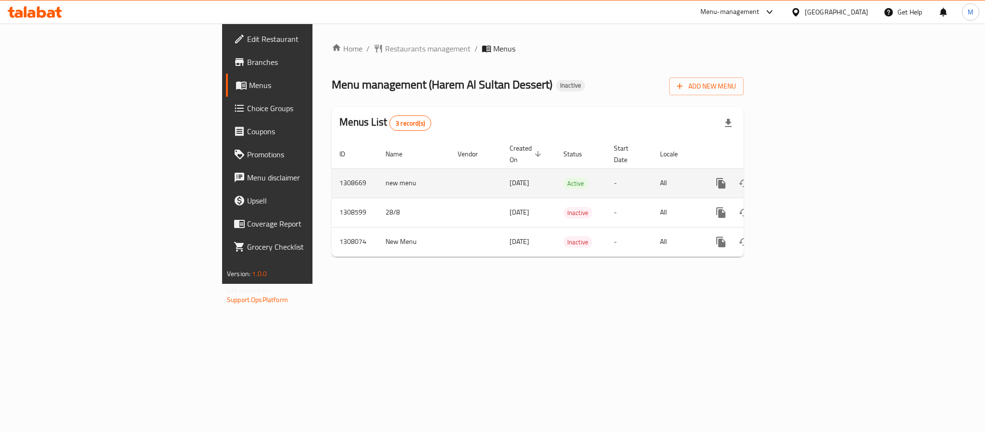
click at [796, 177] on icon "enhanced table" at bounding box center [790, 183] width 12 height 12
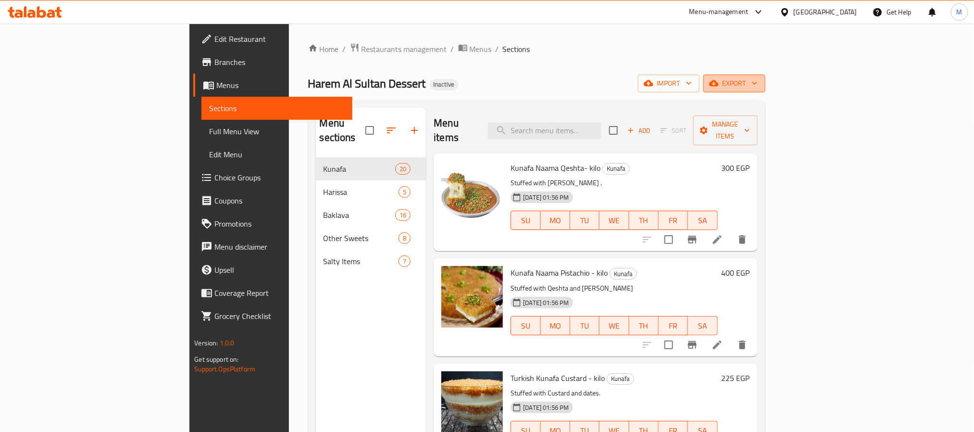
click at [758, 85] on span "export" at bounding box center [734, 83] width 47 height 12
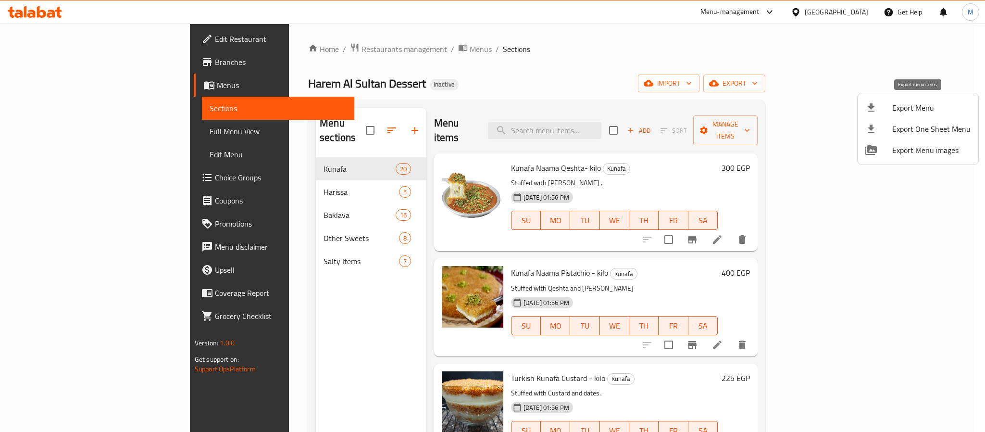
click at [885, 115] on li "Export Menu" at bounding box center [918, 107] width 121 height 21
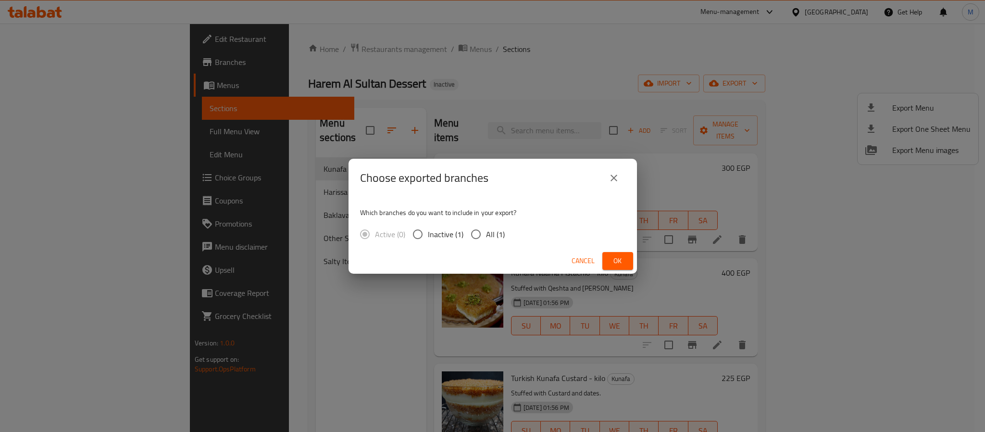
click at [479, 222] on div "Which branches do you want to include in your export? Active (0) Inactive (1) A…" at bounding box center [492, 222] width 288 height 51
click at [482, 225] on input "All (1)" at bounding box center [476, 234] width 20 height 20
radio input "true"
click at [611, 260] on span "Ok" at bounding box center [617, 261] width 15 height 12
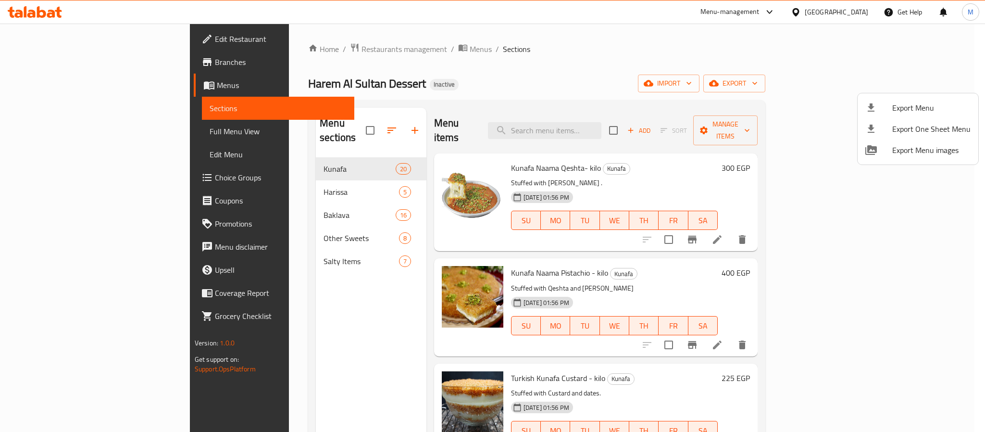
click at [502, 87] on div at bounding box center [492, 216] width 985 height 432
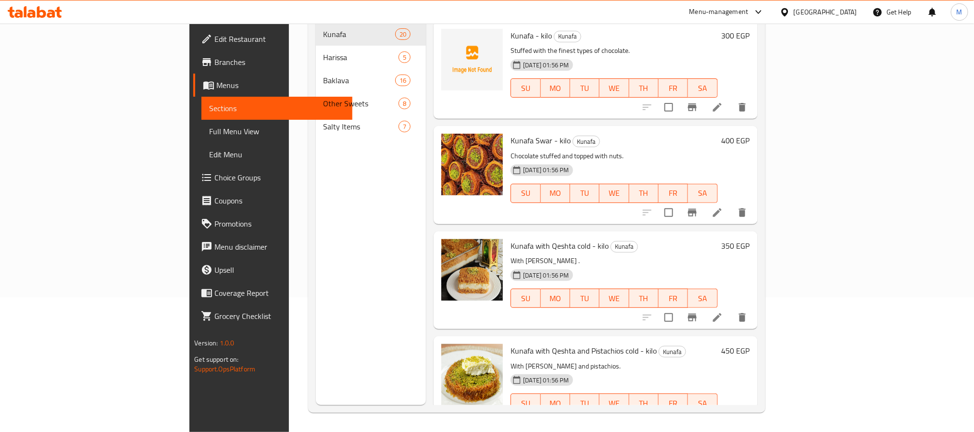
scroll to position [62, 0]
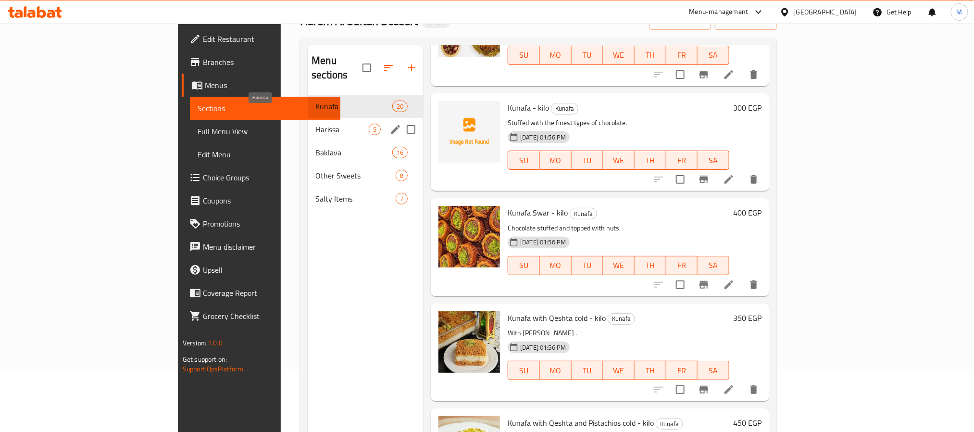
click at [315, 124] on span "Harissa" at bounding box center [341, 130] width 53 height 12
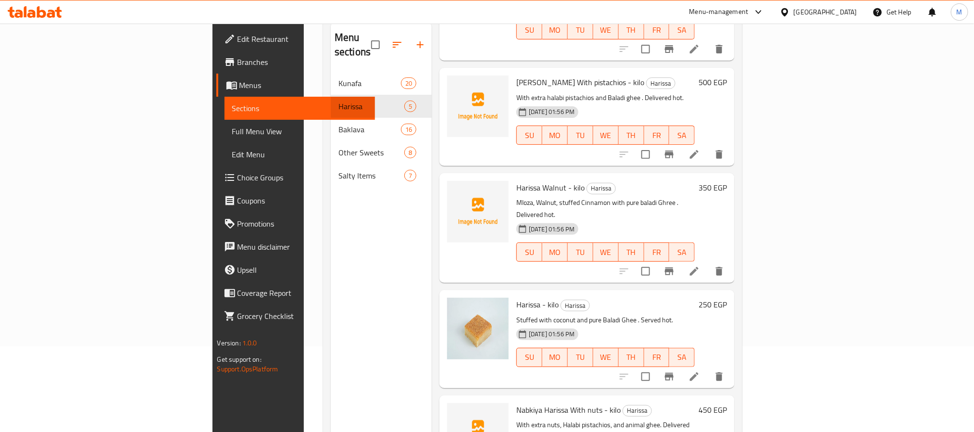
scroll to position [62, 0]
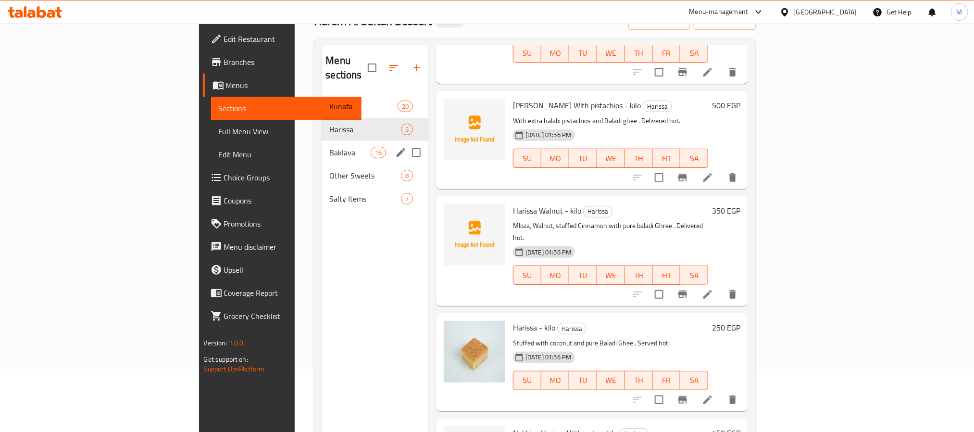
click at [329, 147] on span "Baklava" at bounding box center [349, 153] width 41 height 12
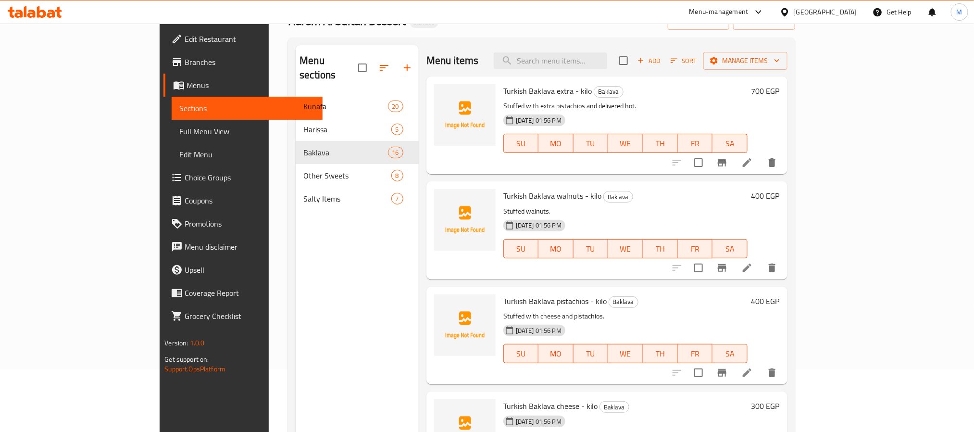
scroll to position [433, 0]
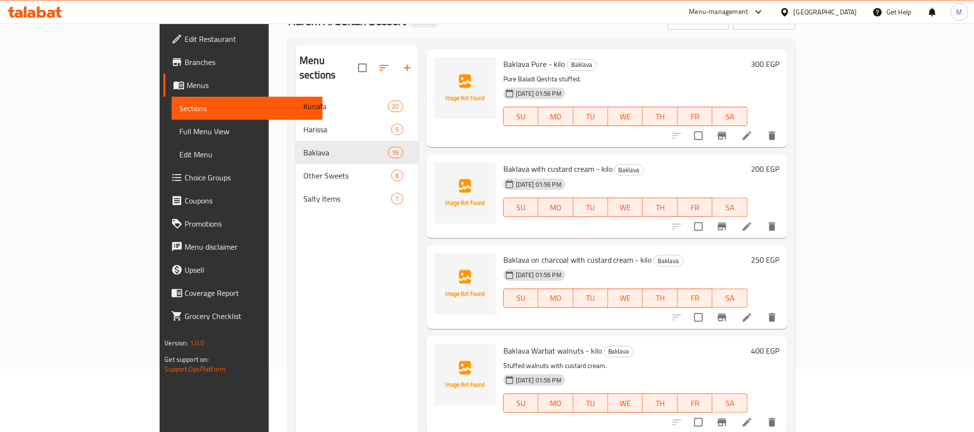
click at [846, 11] on div "[GEOGRAPHIC_DATA]" at bounding box center [825, 12] width 63 height 11
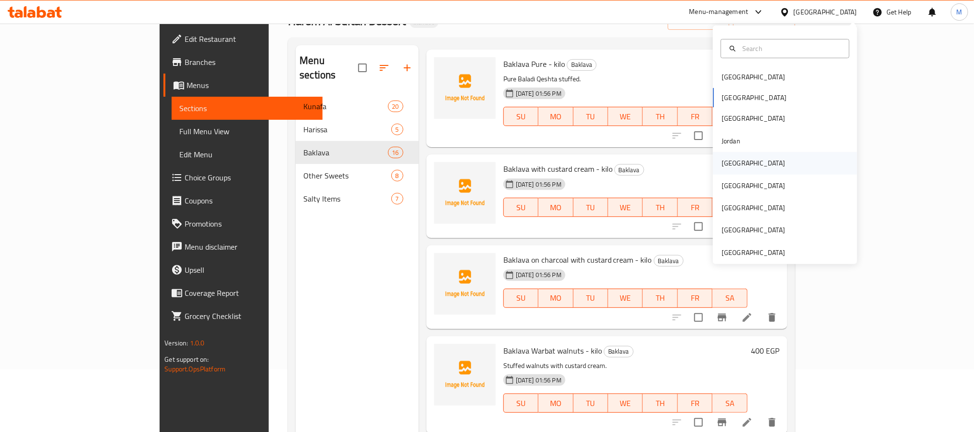
click at [728, 167] on div "[GEOGRAPHIC_DATA]" at bounding box center [752, 163] width 63 height 11
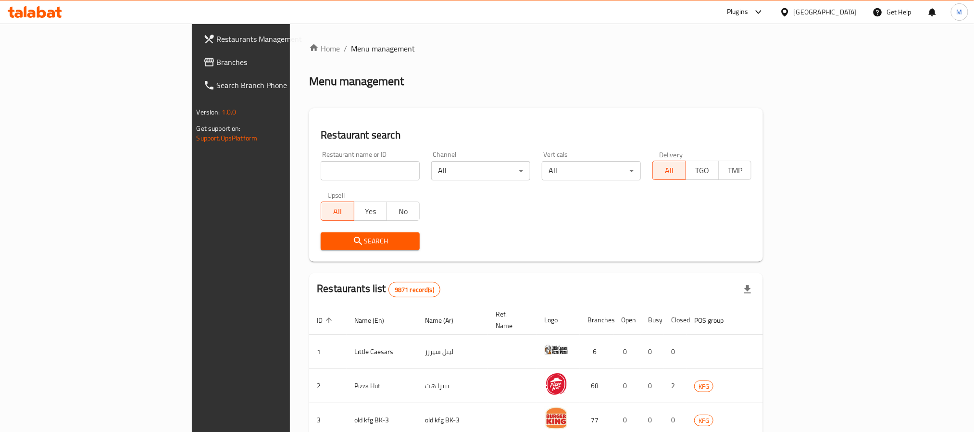
click at [217, 64] on span "Branches" at bounding box center [282, 62] width 130 height 12
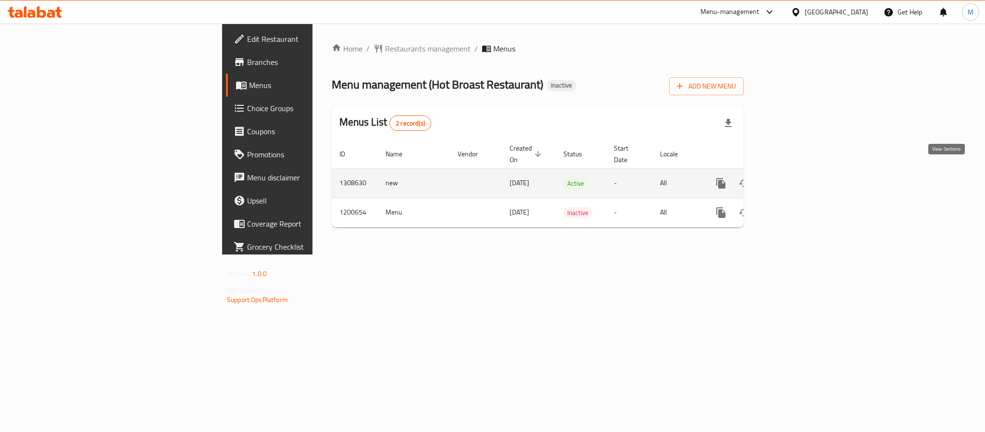
click at [802, 180] on link "enhanced table" at bounding box center [790, 183] width 23 height 23
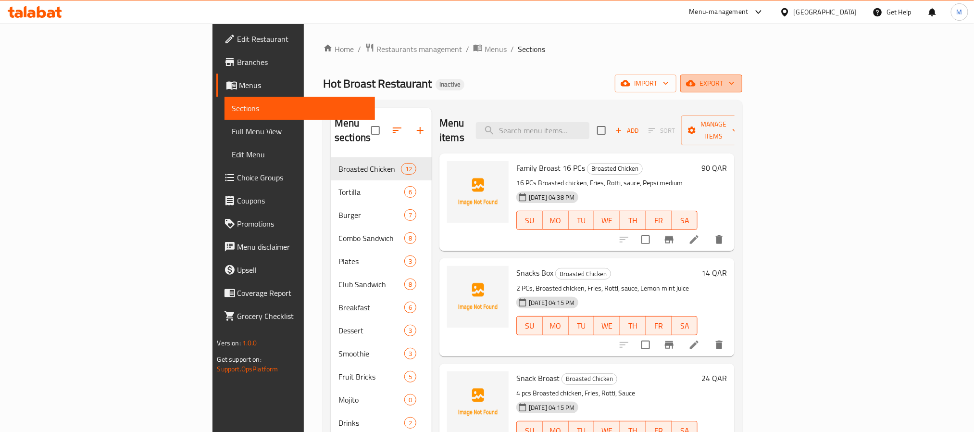
click at [734, 84] on span "export" at bounding box center [711, 83] width 47 height 12
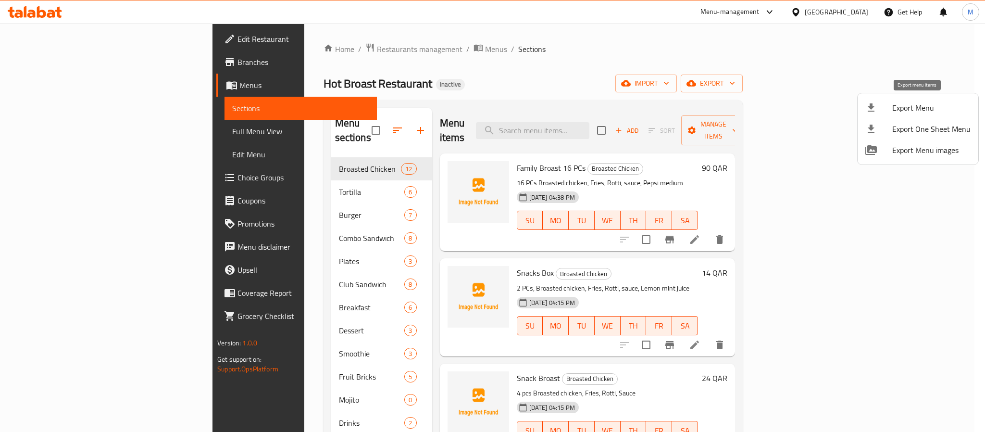
click at [904, 110] on span "Export Menu" at bounding box center [931, 108] width 78 height 12
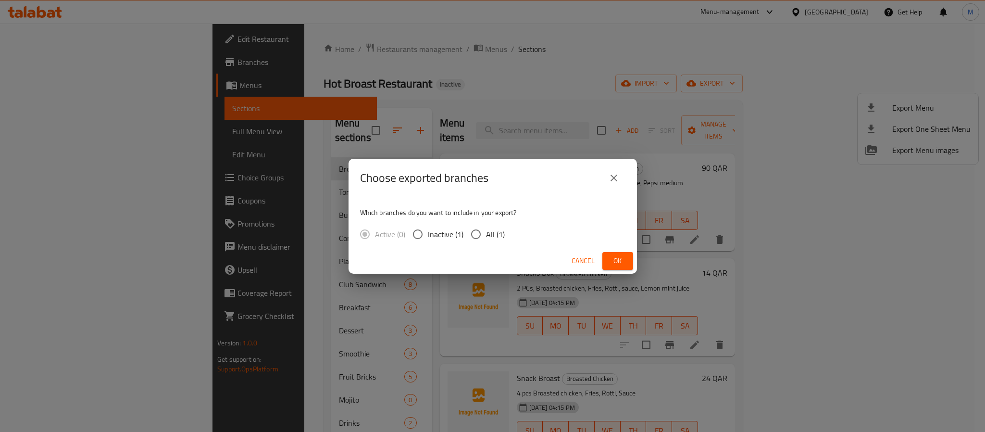
click at [489, 228] on span "All (1)" at bounding box center [495, 234] width 19 height 12
click at [486, 228] on input "All (1)" at bounding box center [476, 234] width 20 height 20
radio input "true"
click at [614, 252] on button "Ok" at bounding box center [617, 261] width 31 height 18
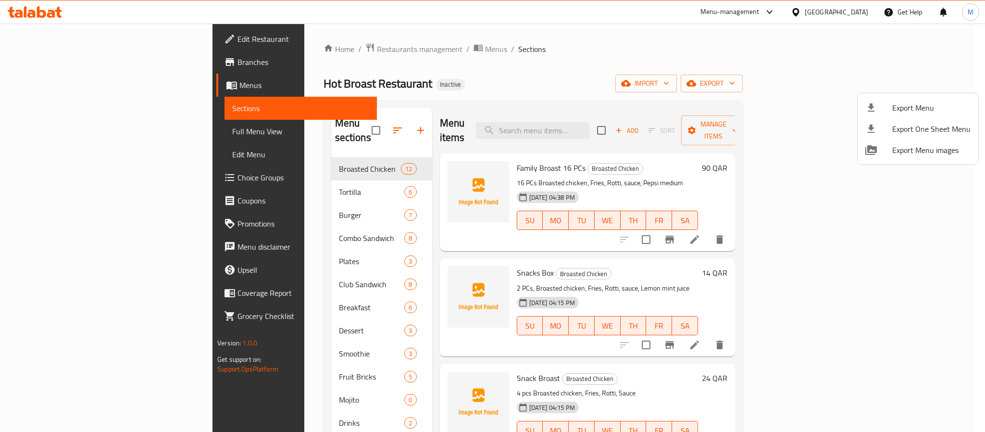
click at [307, 284] on div at bounding box center [492, 216] width 985 height 432
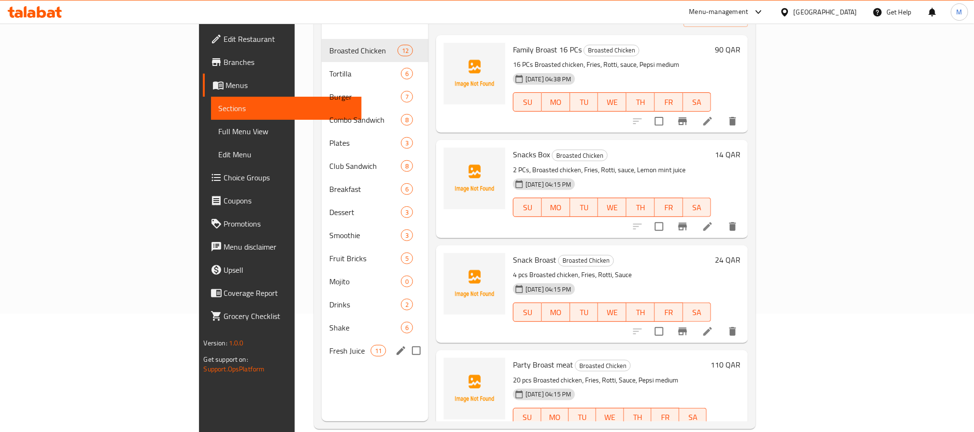
scroll to position [135, 0]
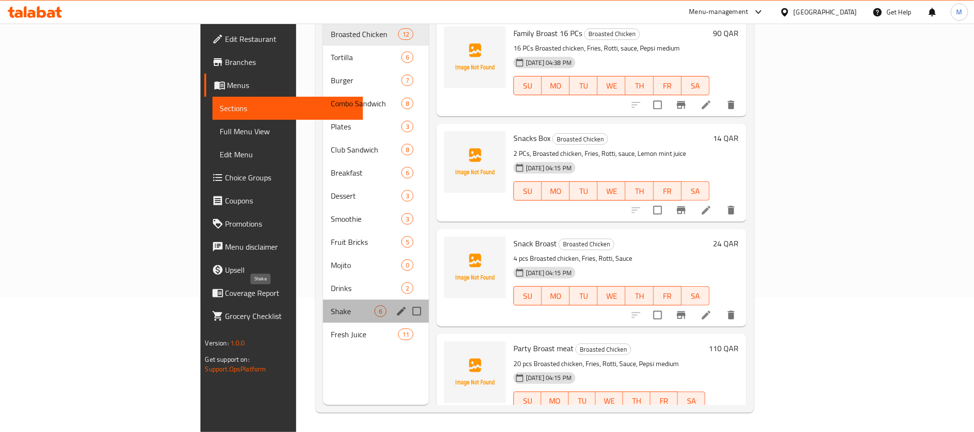
click at [331, 305] on span "Shake" at bounding box center [353, 311] width 44 height 12
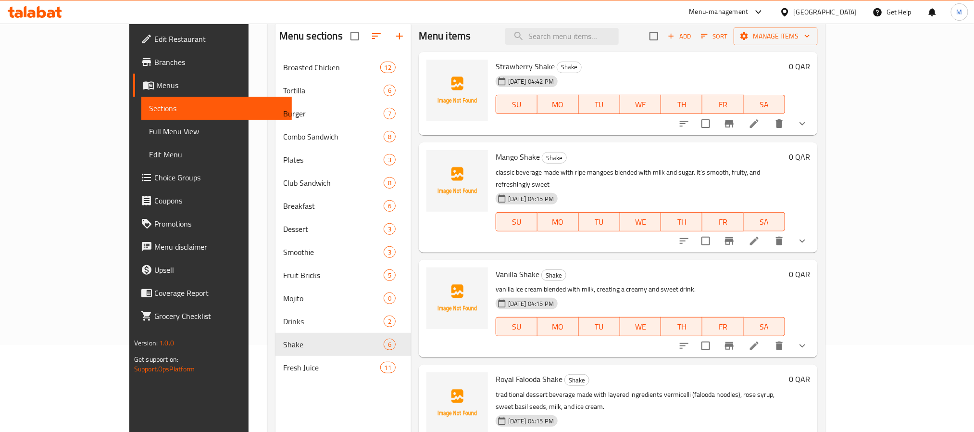
scroll to position [62, 0]
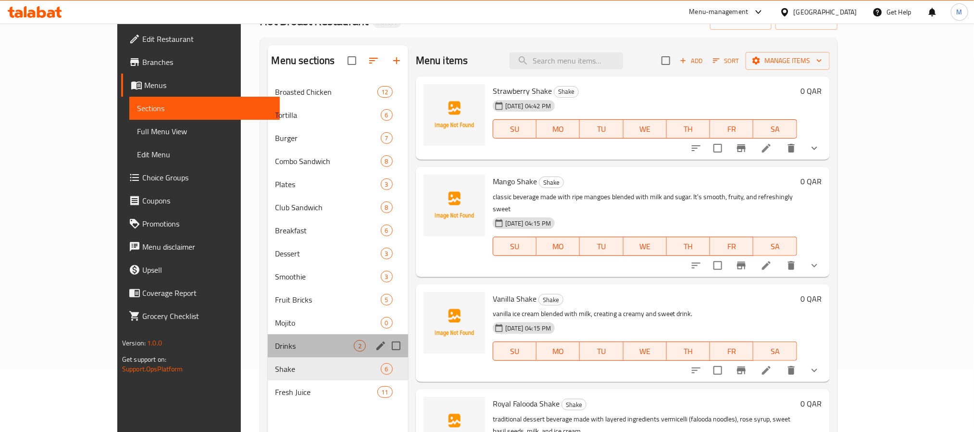
click at [299, 352] on div "Drinks 2" at bounding box center [338, 345] width 140 height 23
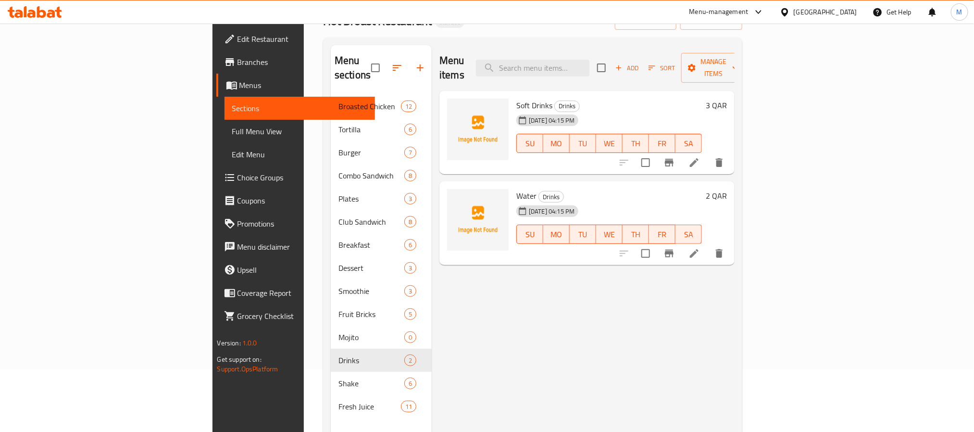
click at [844, 7] on div "[GEOGRAPHIC_DATA]" at bounding box center [825, 12] width 63 height 11
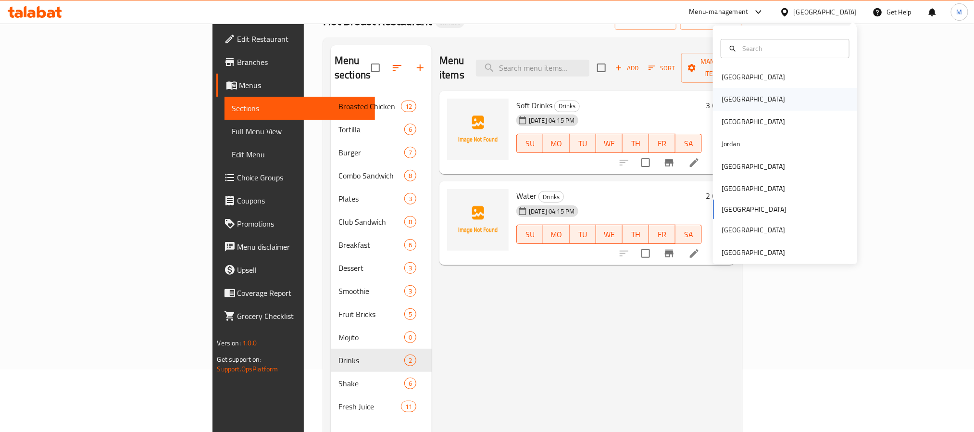
click at [758, 102] on div "[GEOGRAPHIC_DATA]" at bounding box center [785, 99] width 144 height 22
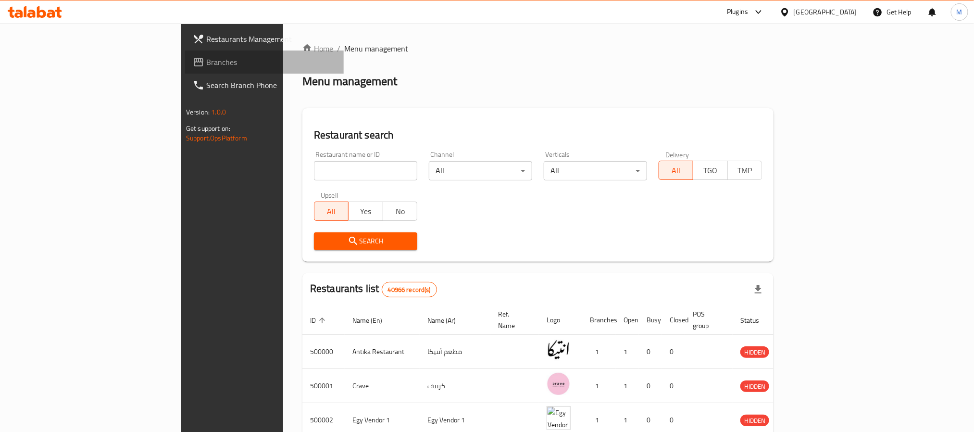
click at [206, 64] on span "Branches" at bounding box center [271, 62] width 130 height 12
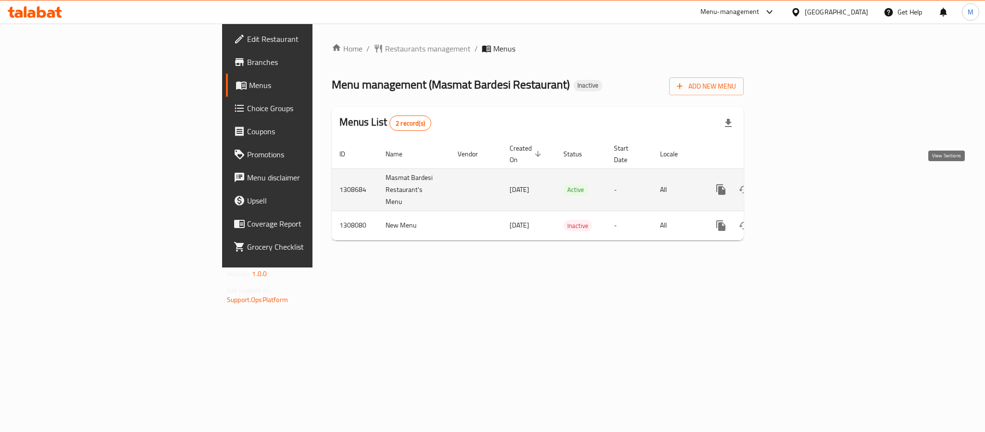
click at [802, 182] on link "enhanced table" at bounding box center [790, 189] width 23 height 23
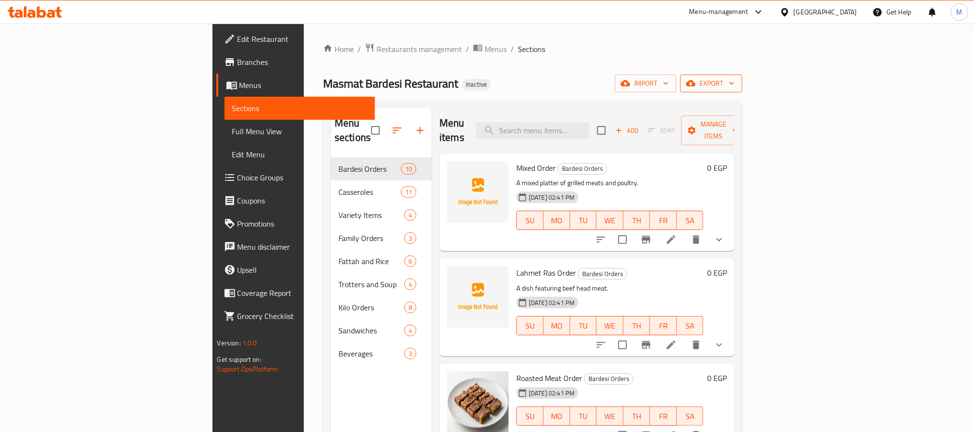
click at [736, 86] on icon "button" at bounding box center [732, 83] width 10 height 10
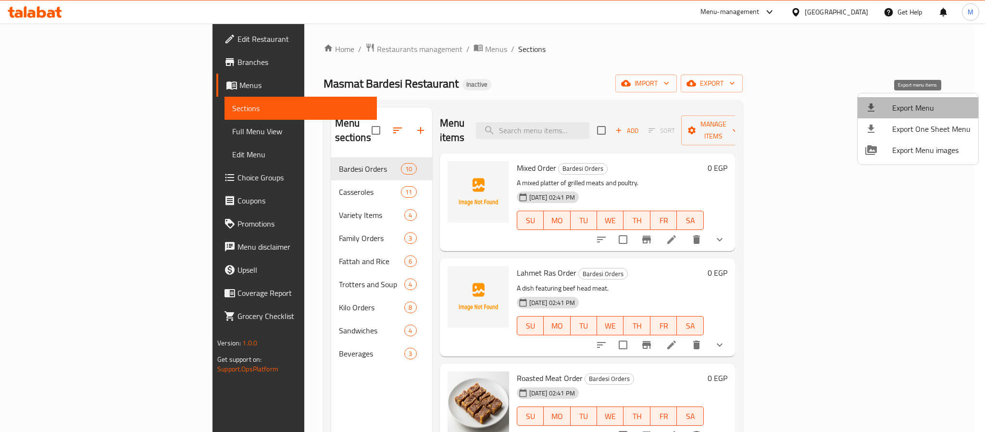
click at [929, 103] on span "Export Menu" at bounding box center [931, 108] width 78 height 12
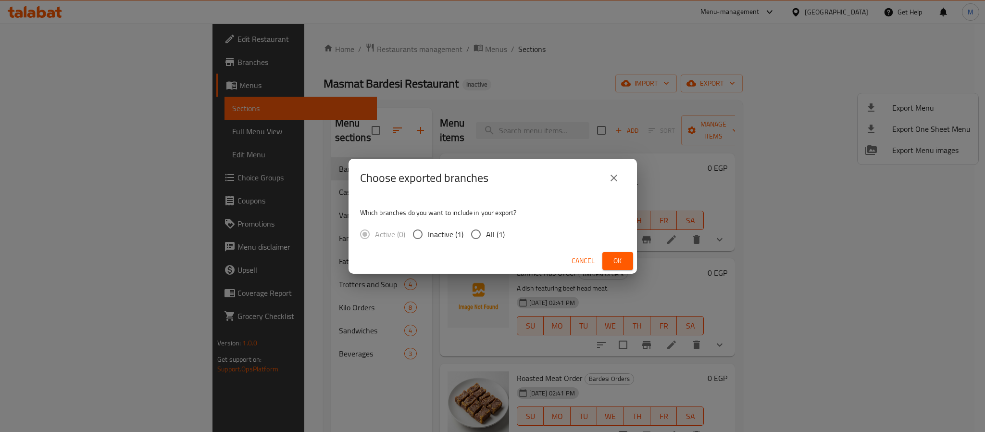
click at [487, 234] on span "All (1)" at bounding box center [495, 234] width 19 height 12
click at [486, 234] on input "All (1)" at bounding box center [476, 234] width 20 height 20
radio input "true"
click at [614, 264] on span "Ok" at bounding box center [617, 261] width 15 height 12
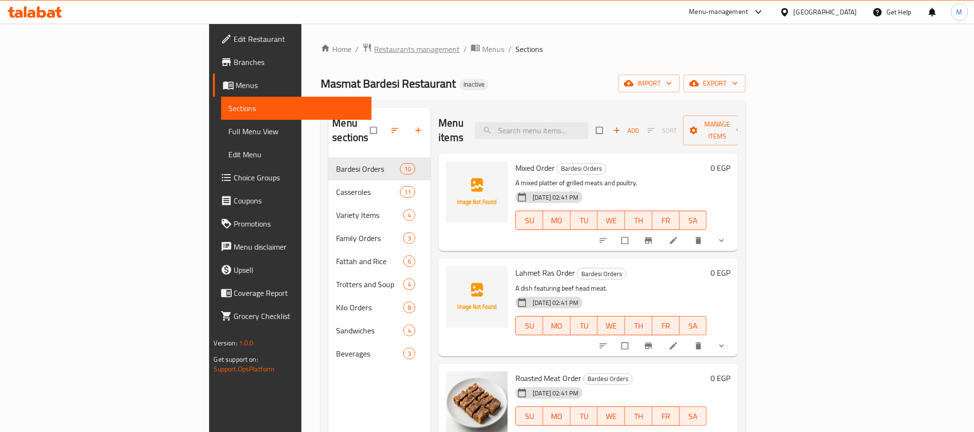
click at [374, 53] on span "Restaurants management" at bounding box center [417, 49] width 86 height 12
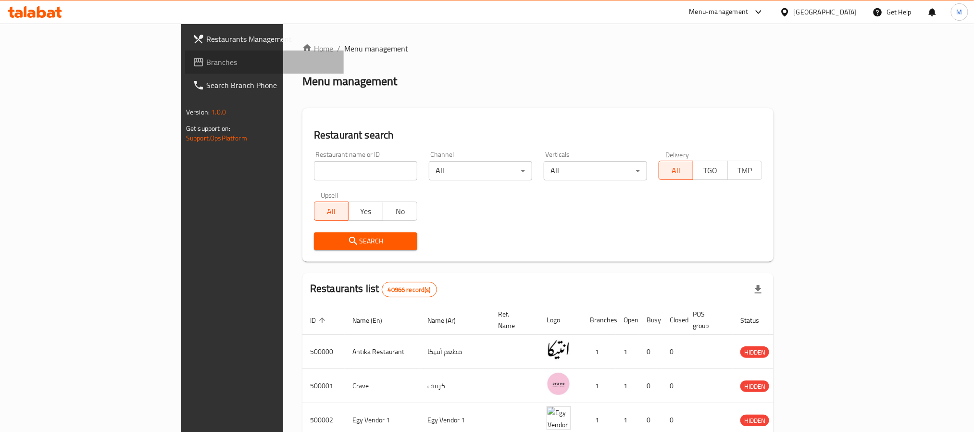
click at [206, 56] on span "Branches" at bounding box center [271, 62] width 130 height 12
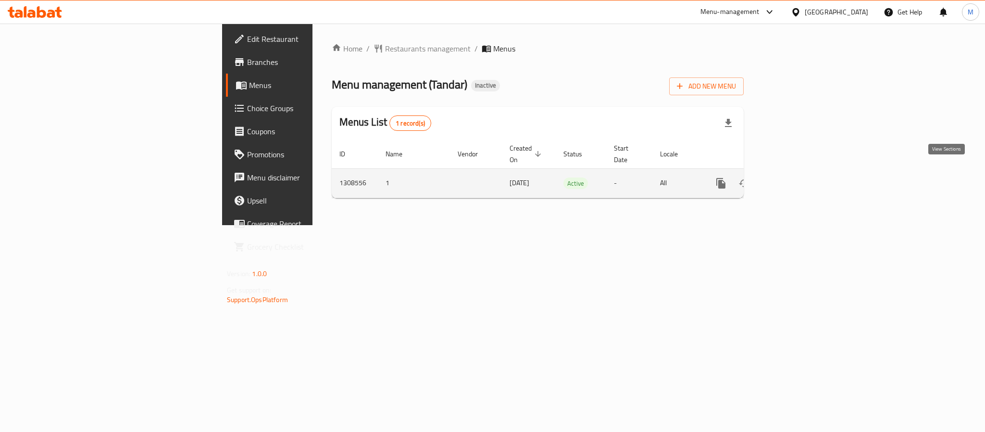
click at [795, 179] on icon "enhanced table" at bounding box center [790, 183] width 9 height 9
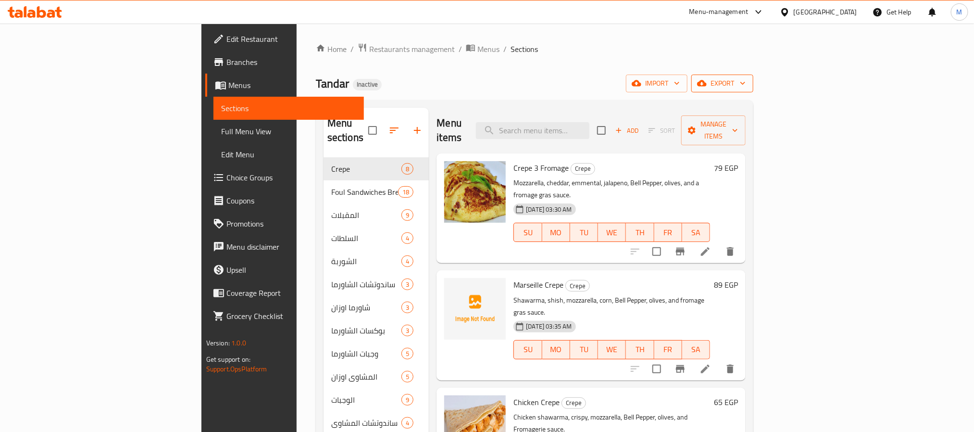
click at [753, 88] on button "export" at bounding box center [722, 84] width 62 height 18
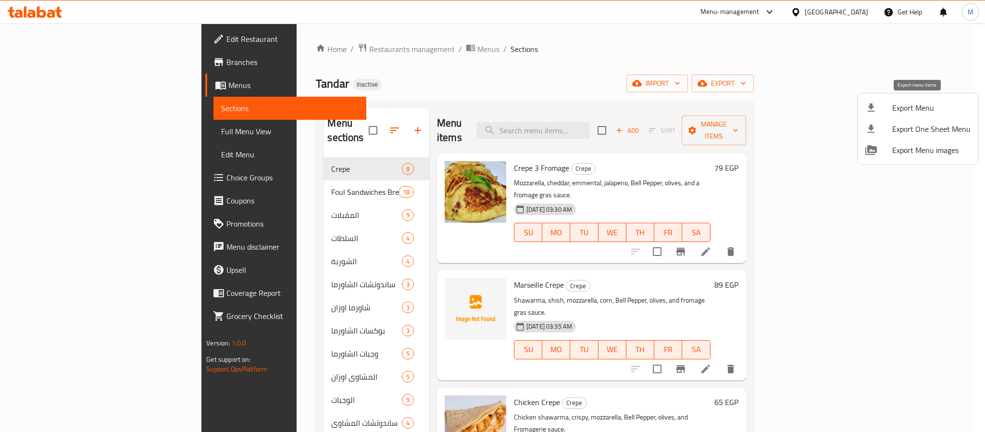
click at [945, 100] on li "Export Menu" at bounding box center [918, 107] width 121 height 21
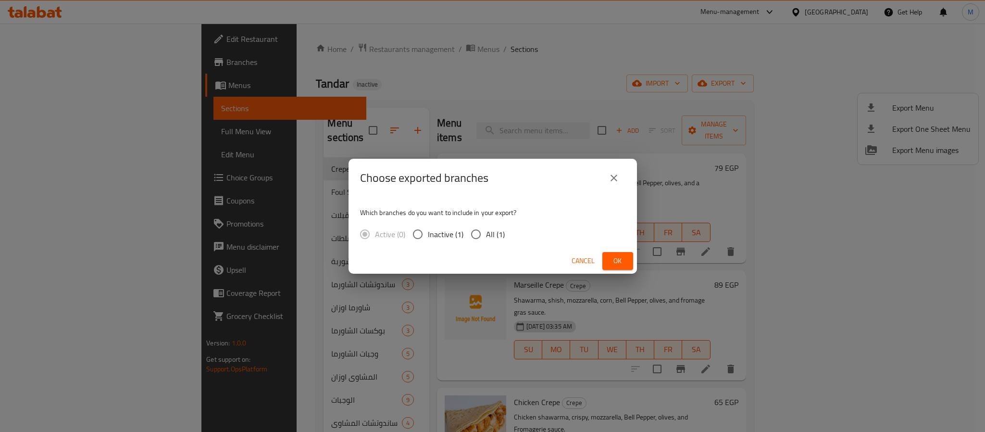
click at [499, 233] on span "All (1)" at bounding box center [495, 234] width 19 height 12
click at [486, 233] on input "All (1)" at bounding box center [476, 234] width 20 height 20
radio input "true"
click at [623, 263] on span "Ok" at bounding box center [617, 261] width 15 height 12
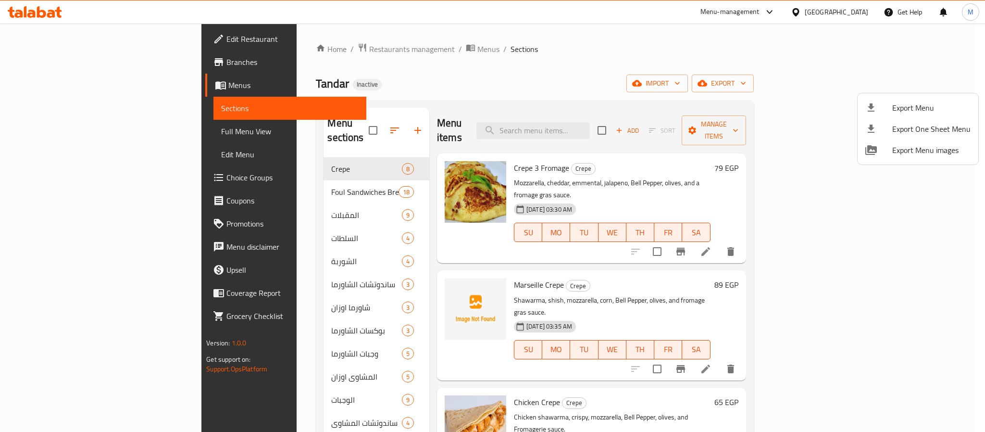
click at [93, 130] on div at bounding box center [492, 216] width 985 height 432
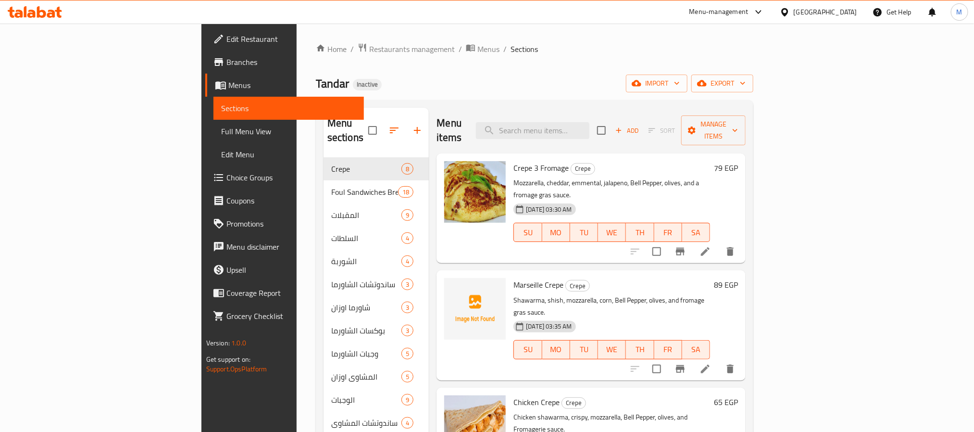
click at [221, 130] on span "Full Menu View" at bounding box center [288, 131] width 135 height 12
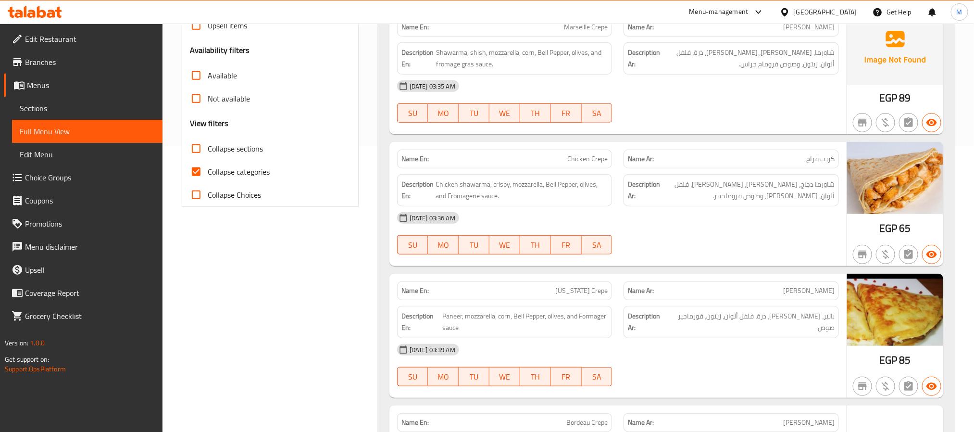
scroll to position [288, 0]
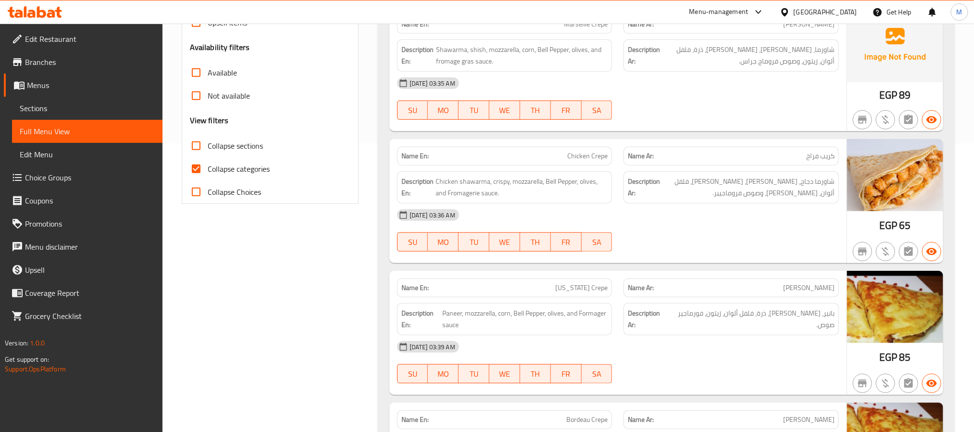
click at [265, 168] on span "Collapse categories" at bounding box center [239, 169] width 62 height 12
click at [208, 168] on input "Collapse categories" at bounding box center [196, 168] width 23 height 23
checkbox input "false"
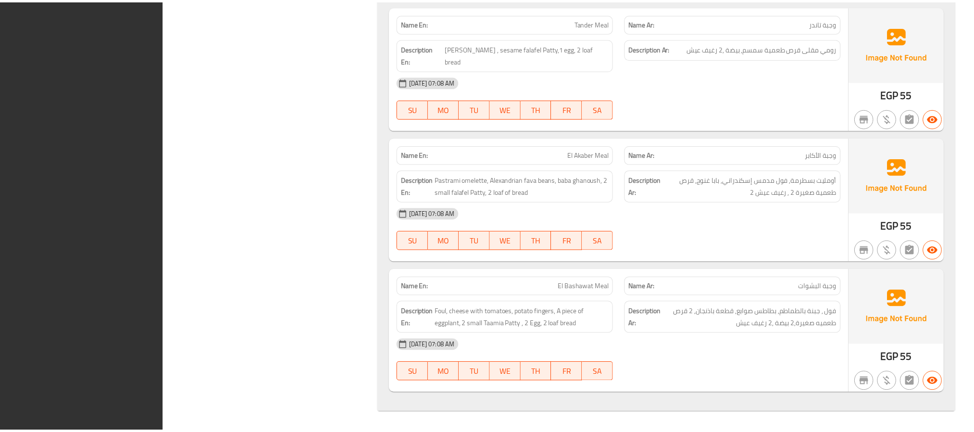
scroll to position [36550, 0]
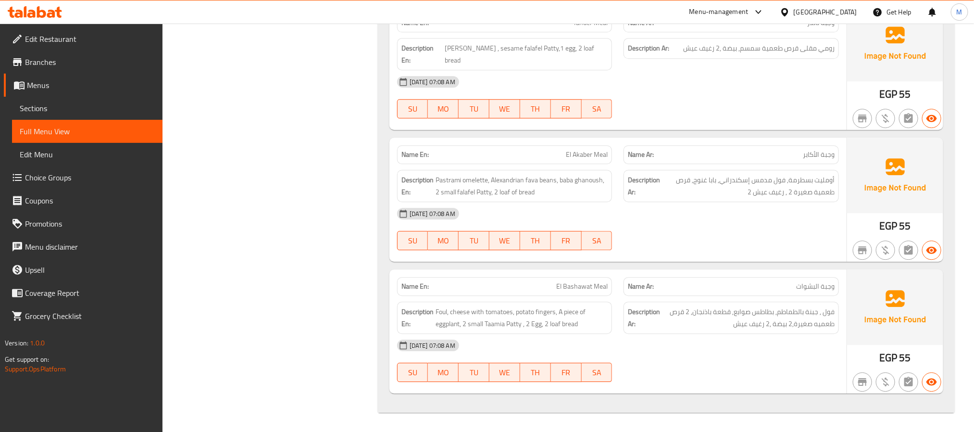
click at [794, 11] on div at bounding box center [787, 12] width 14 height 11
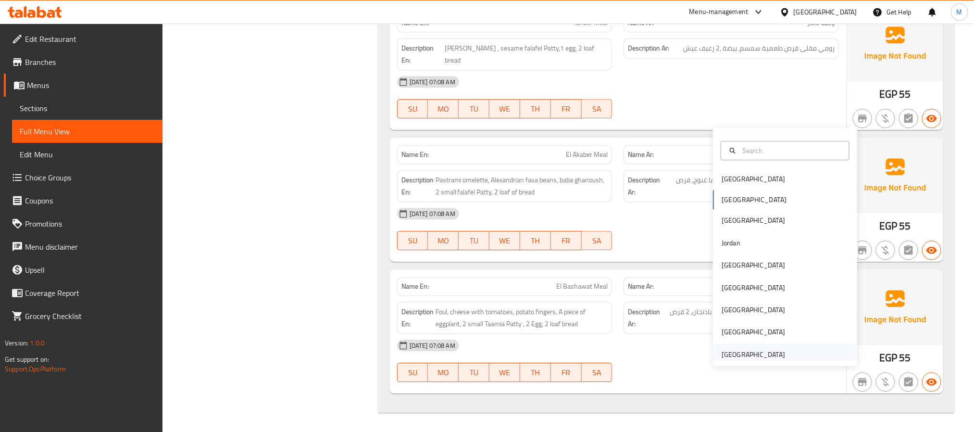
click at [730, 349] on div "[GEOGRAPHIC_DATA]" at bounding box center [752, 354] width 63 height 11
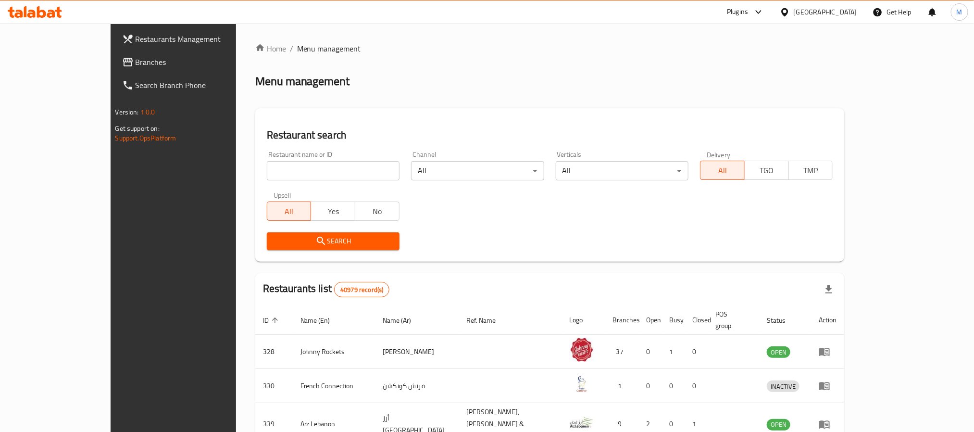
click at [136, 63] on span "Branches" at bounding box center [201, 62] width 130 height 12
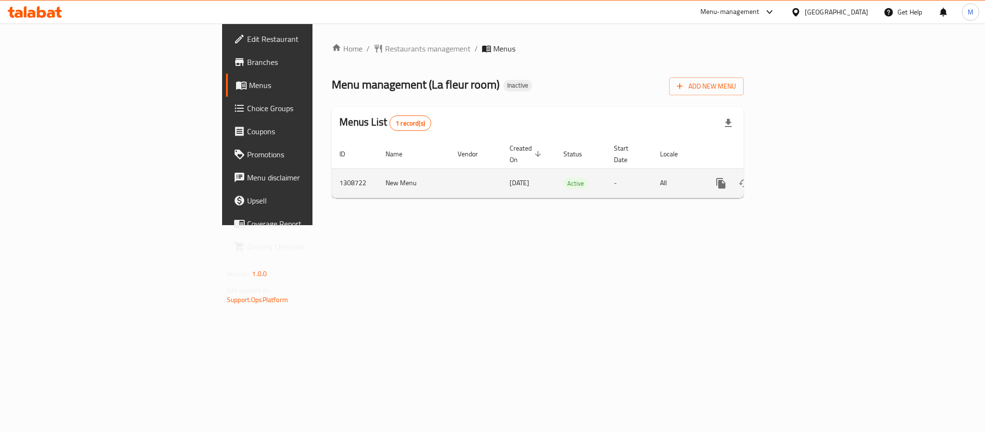
click at [809, 170] on td "enhanced table" at bounding box center [756, 182] width 108 height 29
click at [796, 177] on icon "enhanced table" at bounding box center [790, 183] width 12 height 12
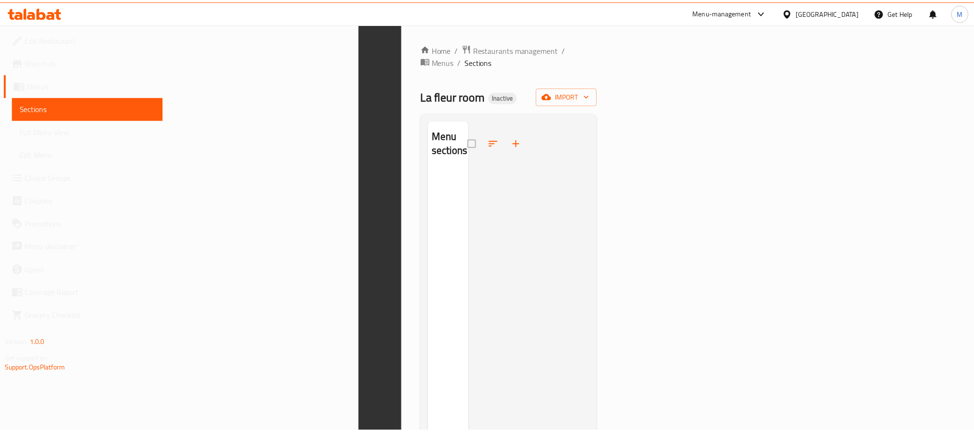
scroll to position [135, 0]
